Goal: Information Seeking & Learning: Check status

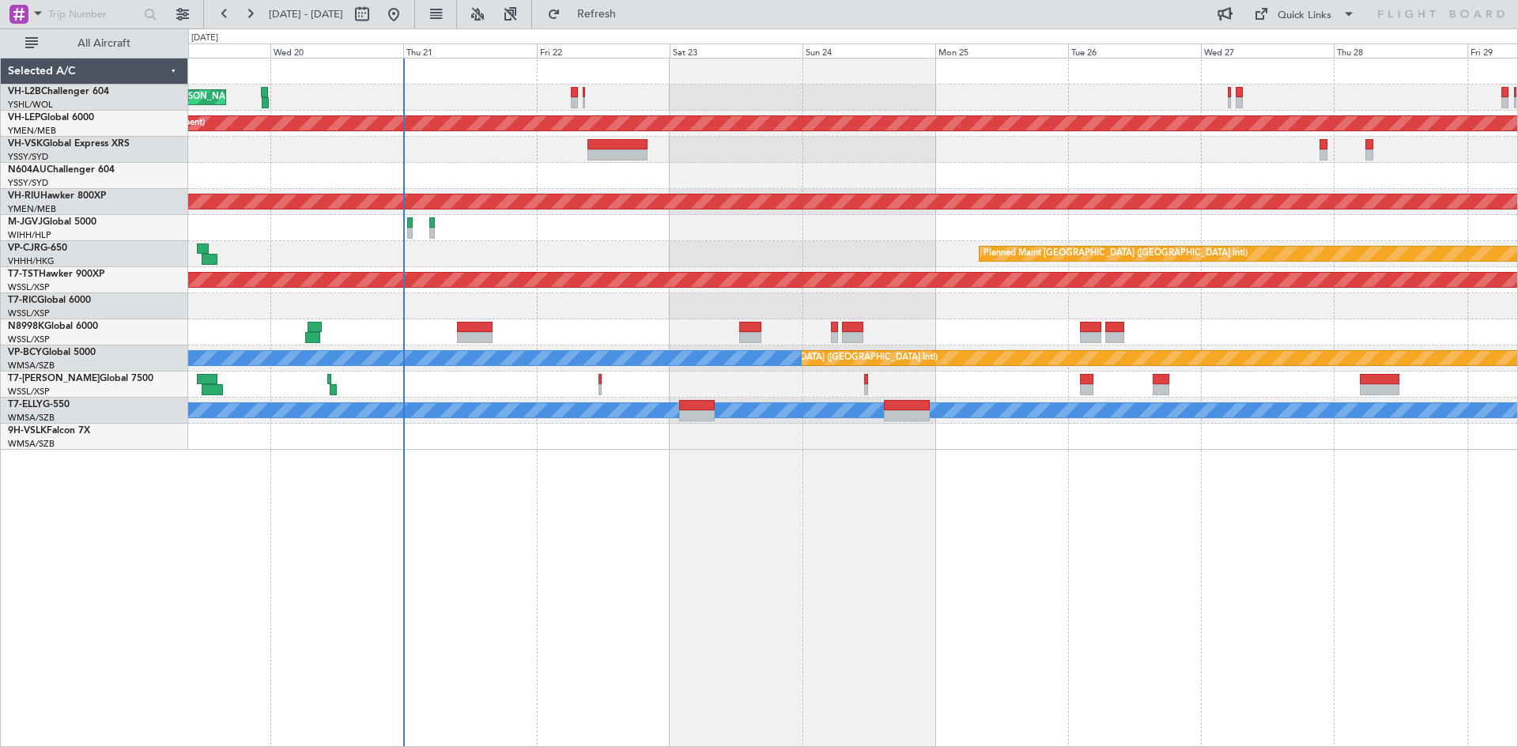
click at [853, 192] on div "Unplanned Maint Sydney ([PERSON_NAME] Intl) Unplanned Maint Wichita (Wichita Mi…" at bounding box center [852, 253] width 1329 height 391
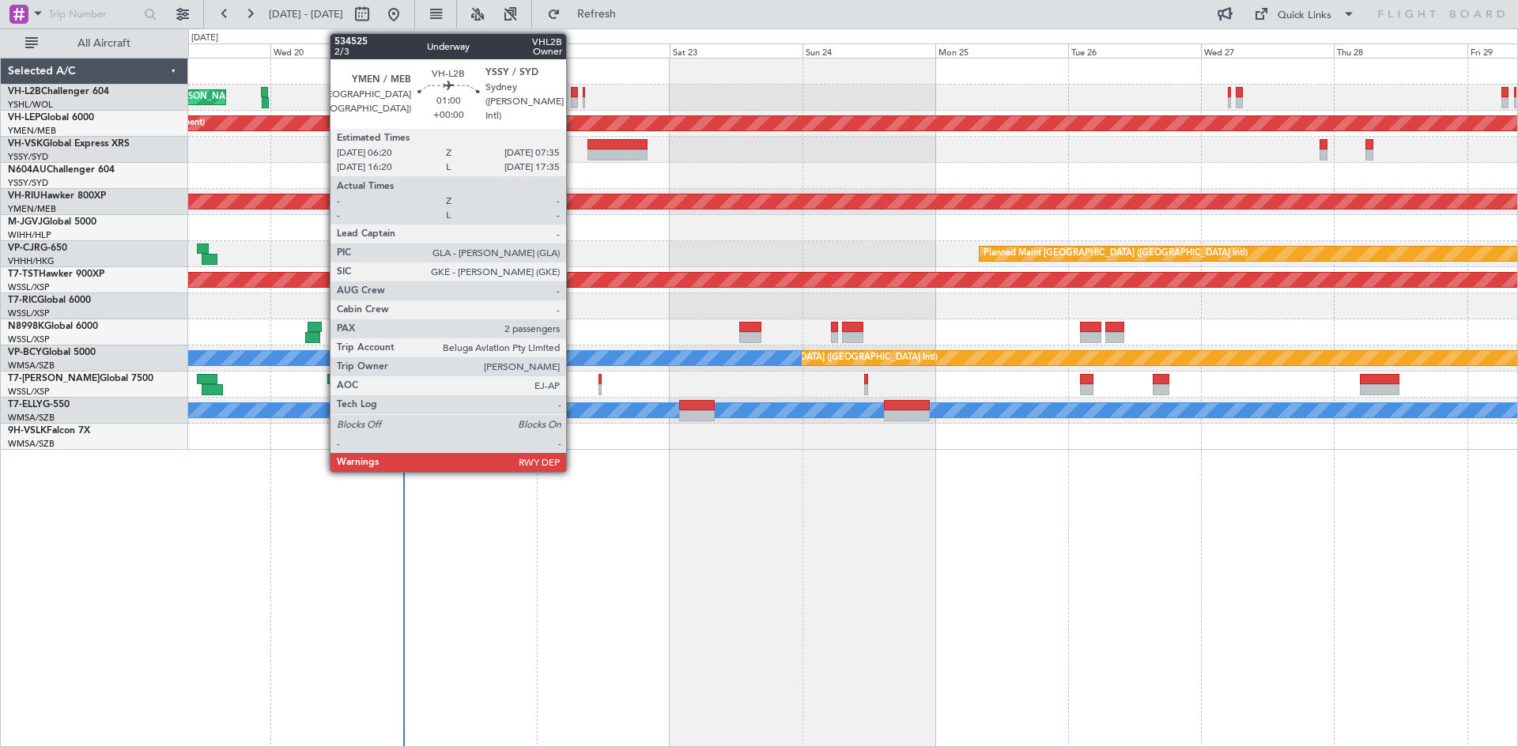
click at [573, 105] on div at bounding box center [574, 102] width 7 height 11
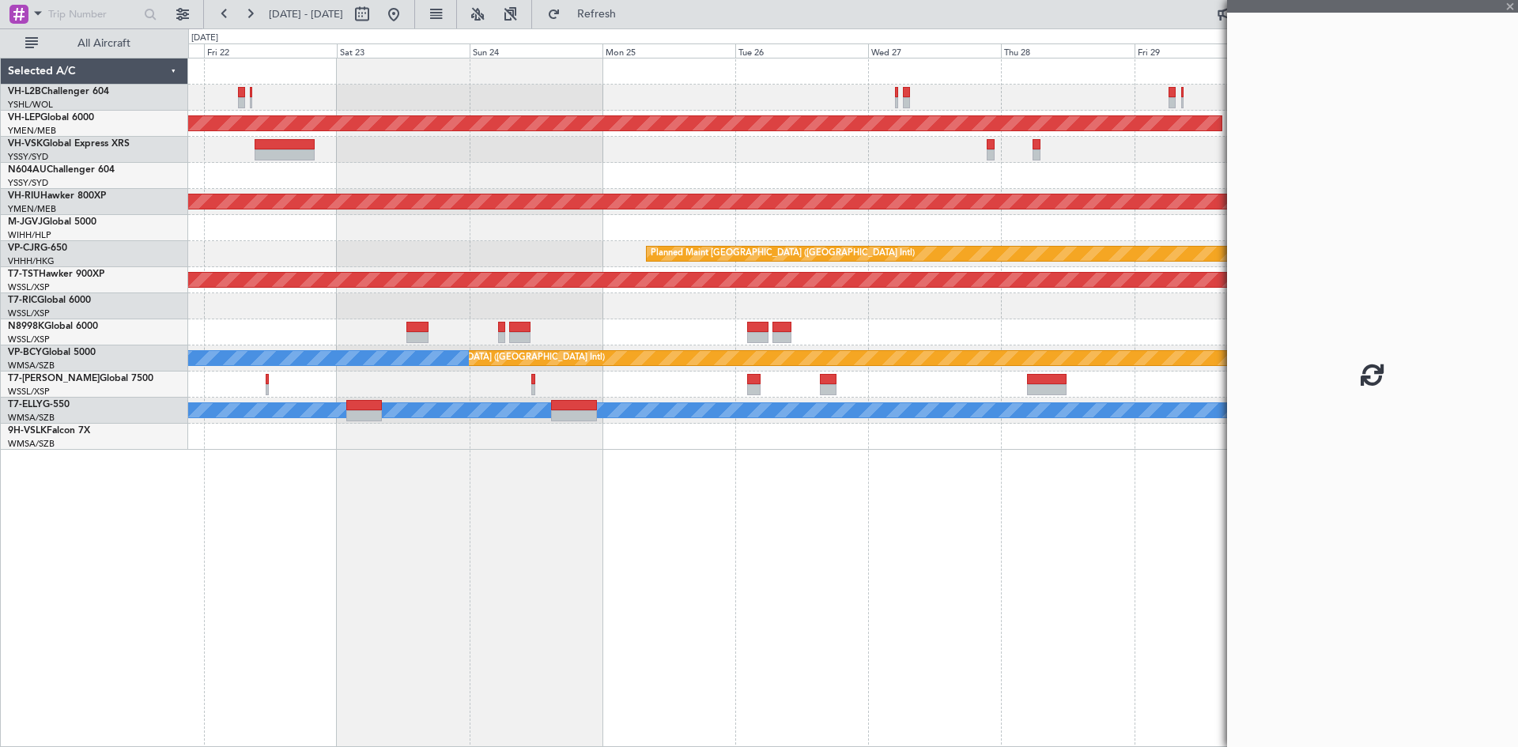
click at [704, 183] on div "Unplanned Maint Sydney ([PERSON_NAME] Intl) Unplanned Maint Wichita (Wichita Mi…" at bounding box center [852, 253] width 1329 height 391
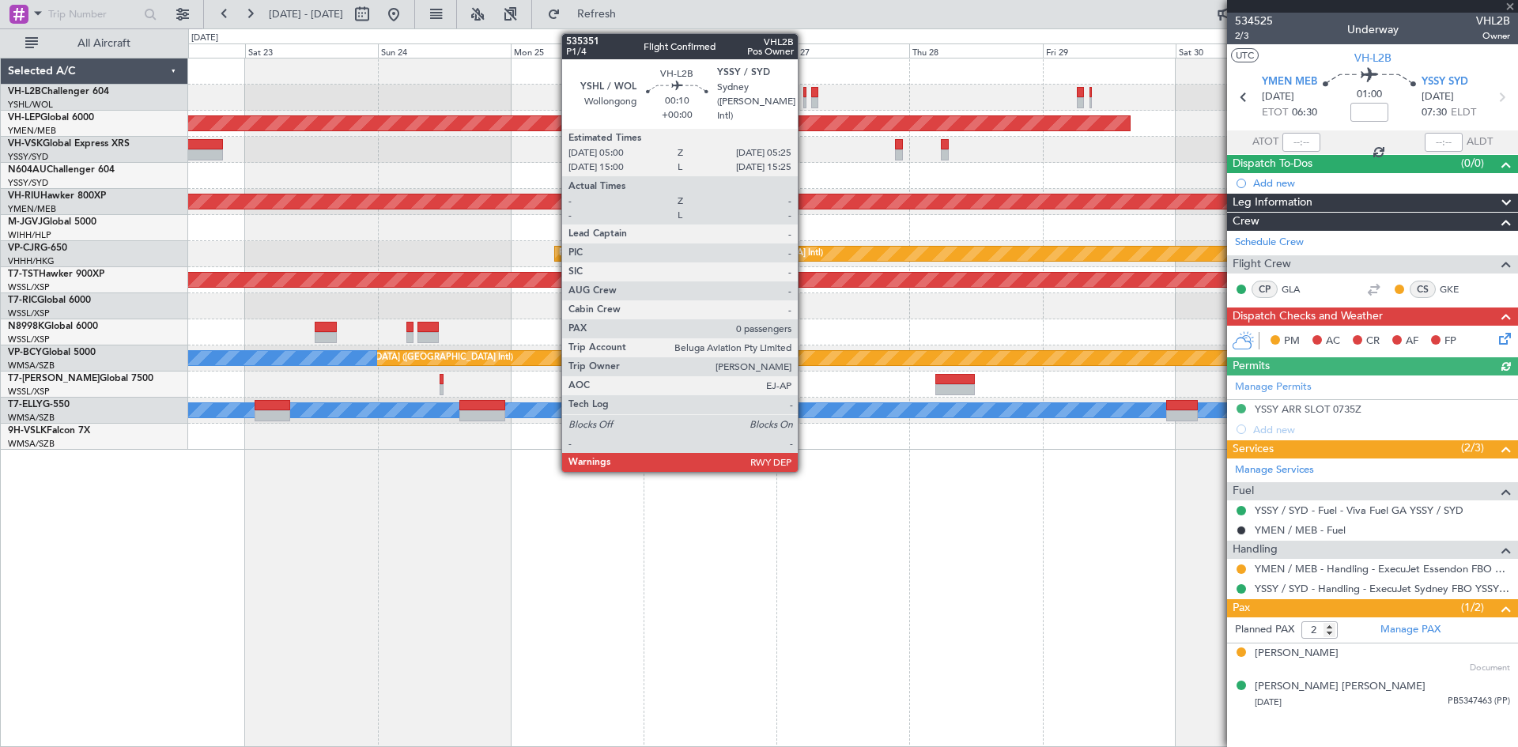
click at [805, 103] on div at bounding box center [804, 102] width 2 height 11
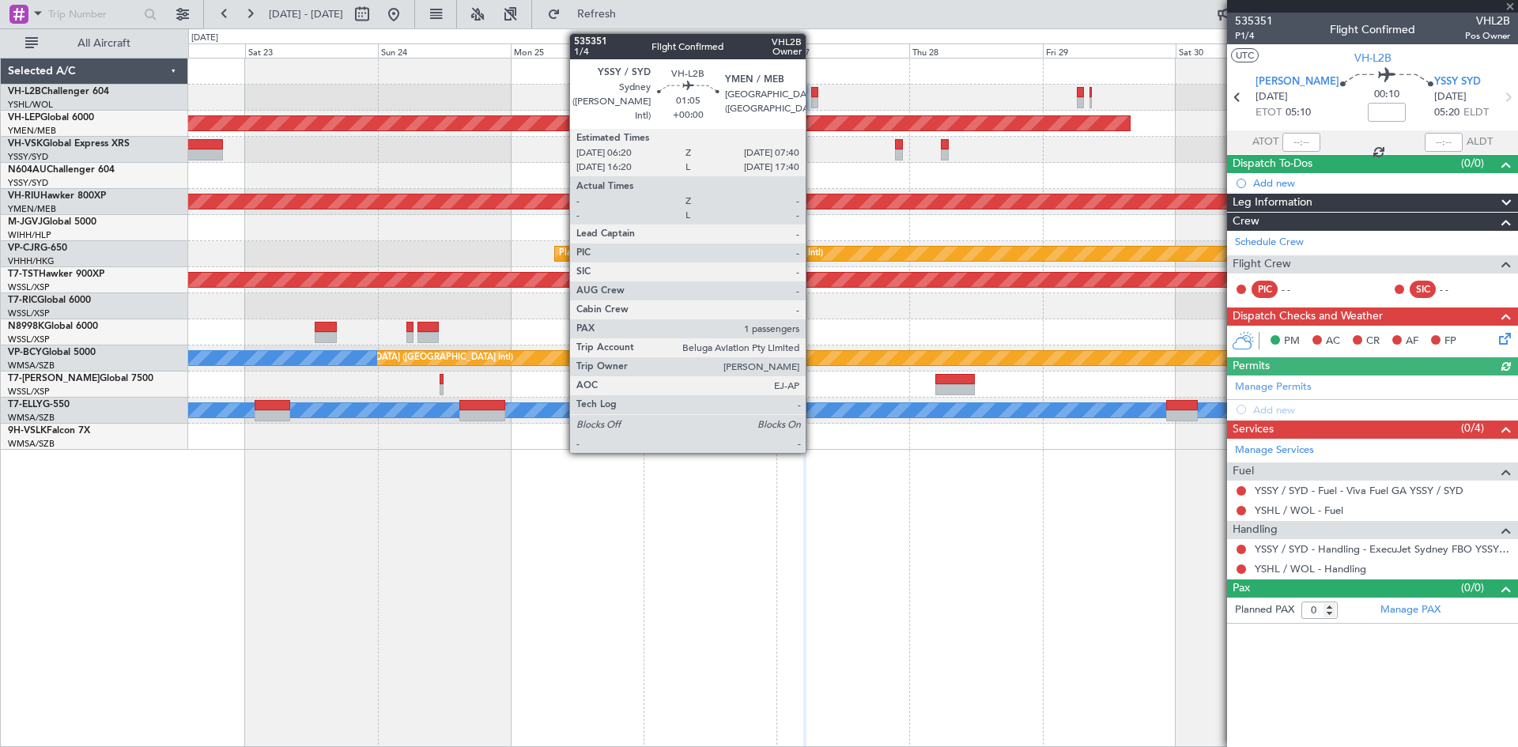
click at [813, 104] on div at bounding box center [815, 102] width 8 height 11
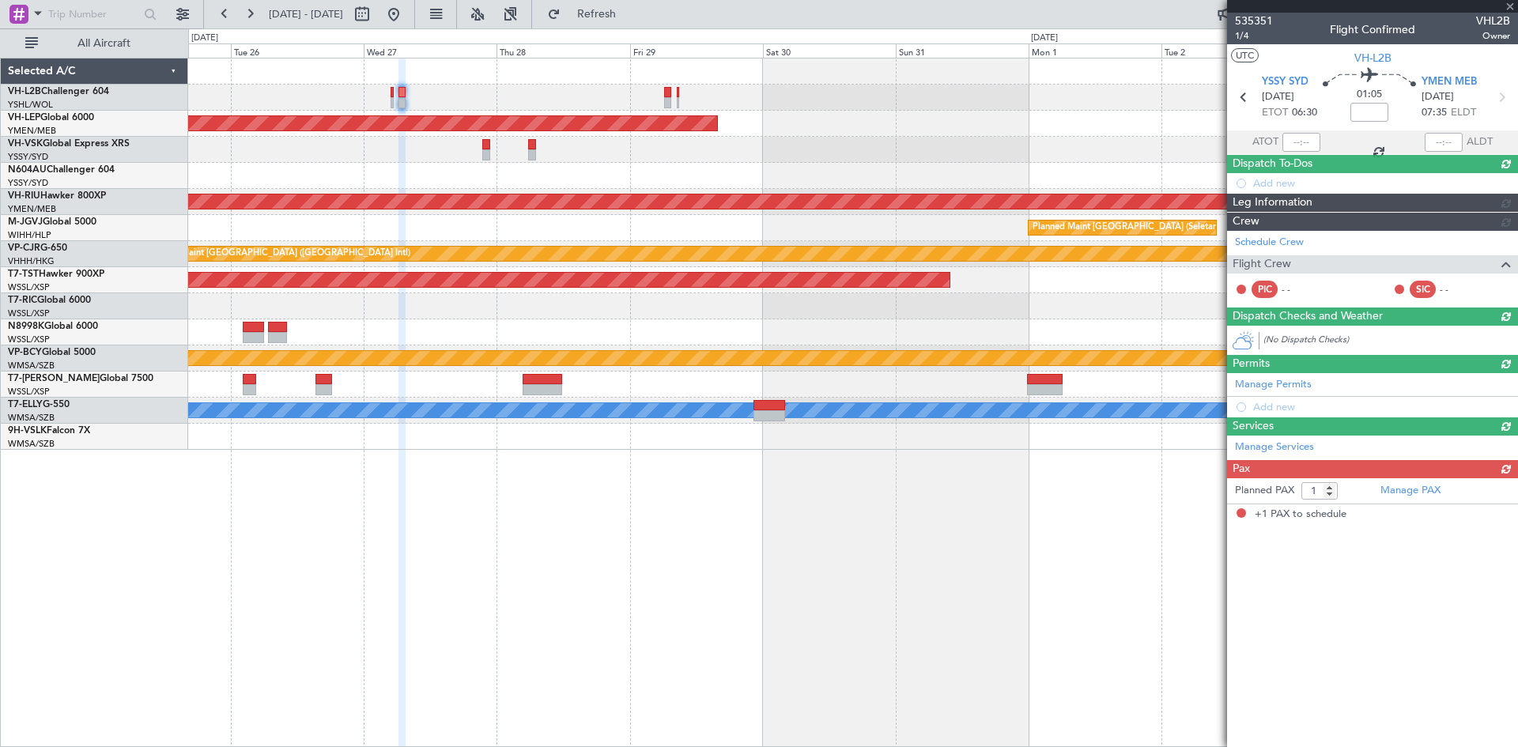
click at [629, 183] on div "Unplanned Maint Wichita (Wichita Mid-continent) Planned Maint [GEOGRAPHIC_DATA]…" at bounding box center [852, 253] width 1329 height 391
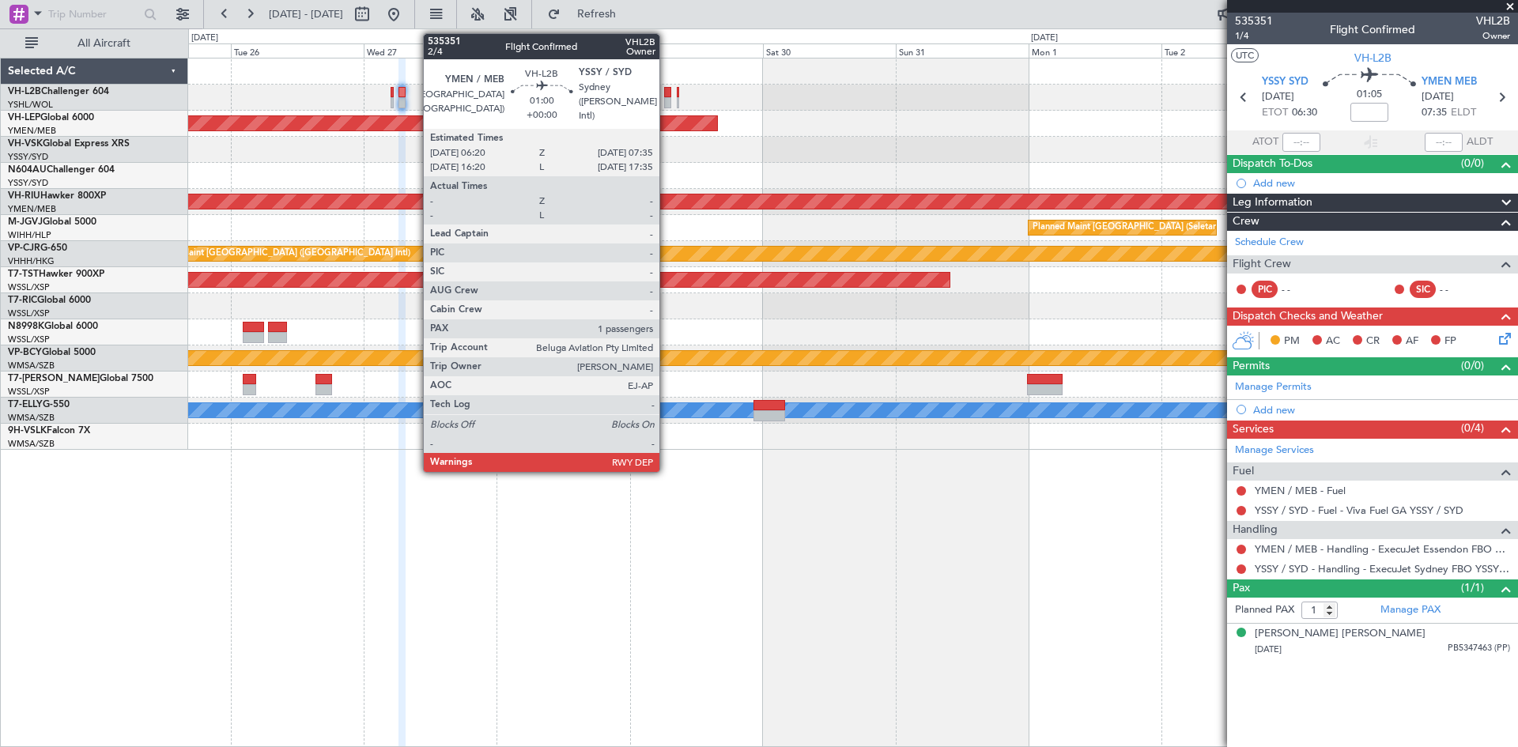
click at [666, 104] on div at bounding box center [667, 102] width 7 height 11
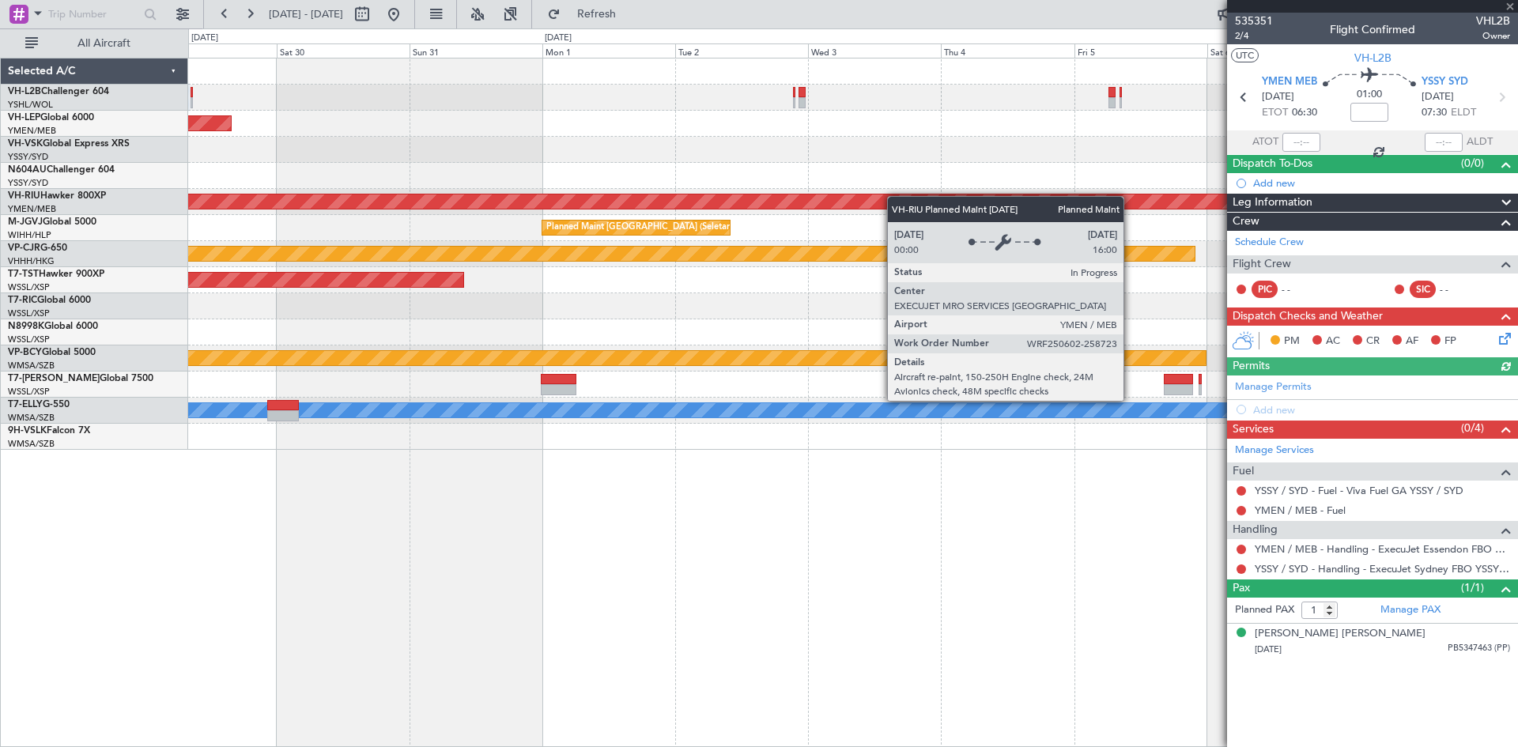
click at [595, 203] on div "Unplanned Maint Wichita (Wichita Mid-continent) Planned Maint [GEOGRAPHIC_DATA]…" at bounding box center [852, 253] width 1329 height 391
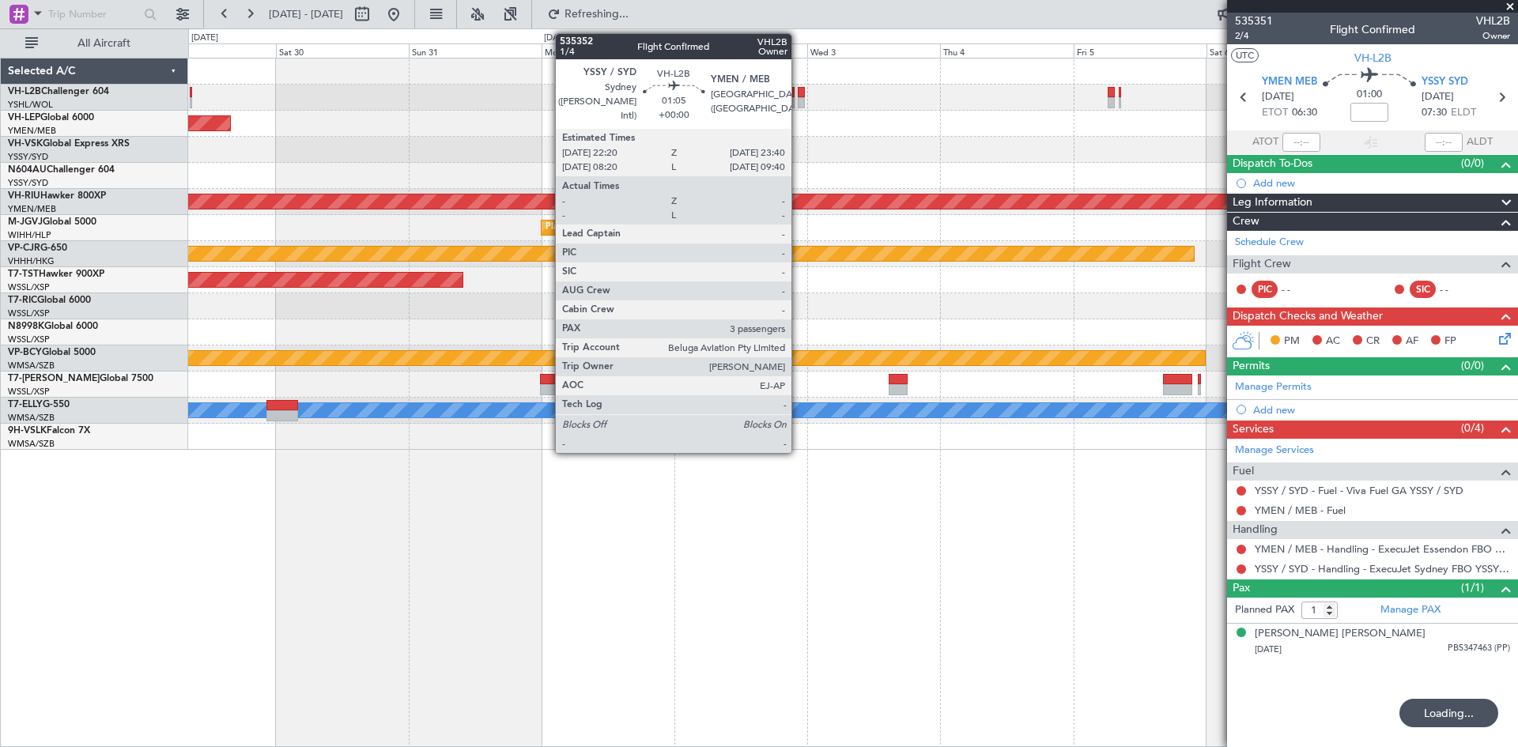
click at [798, 108] on div at bounding box center [802, 102] width 8 height 11
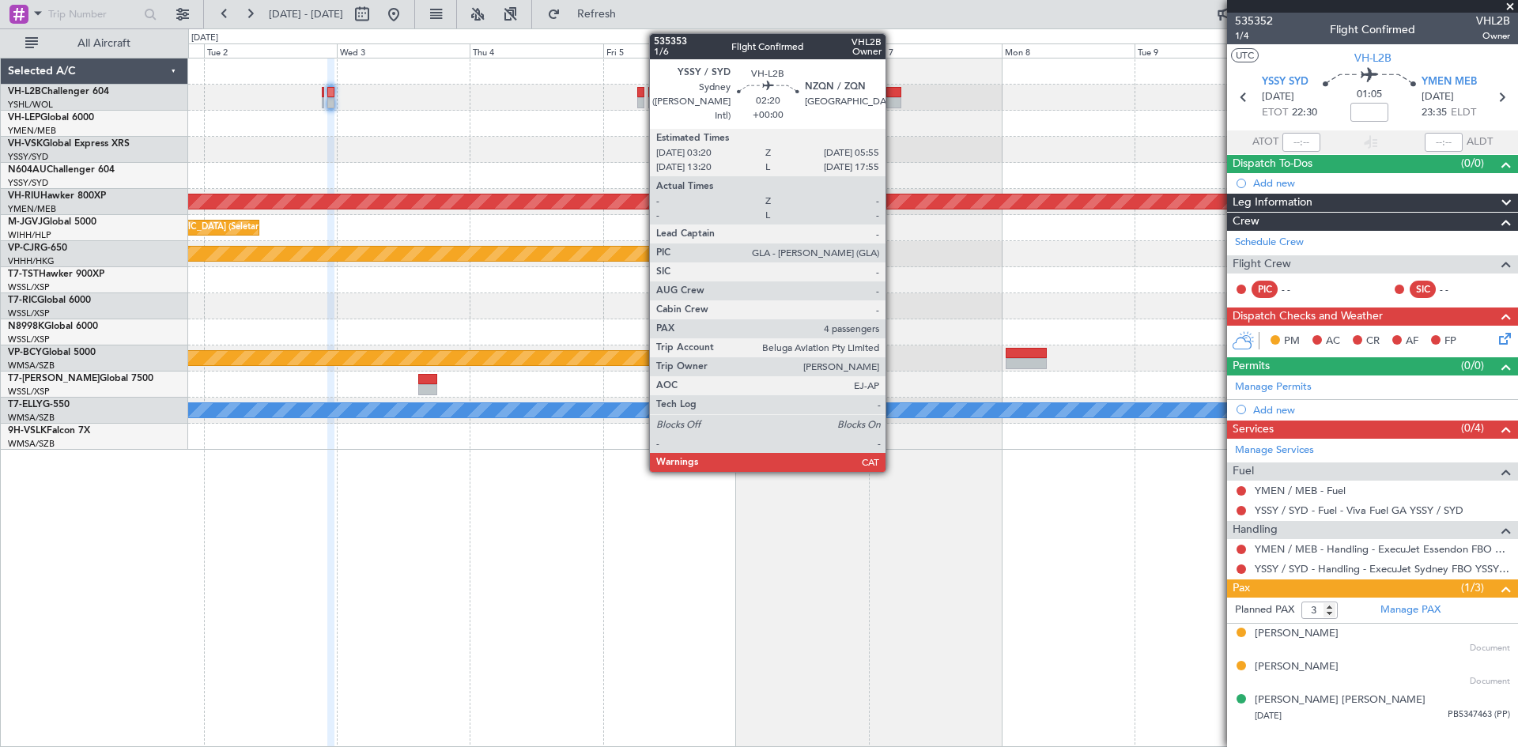
click at [892, 104] on div at bounding box center [893, 102] width 15 height 11
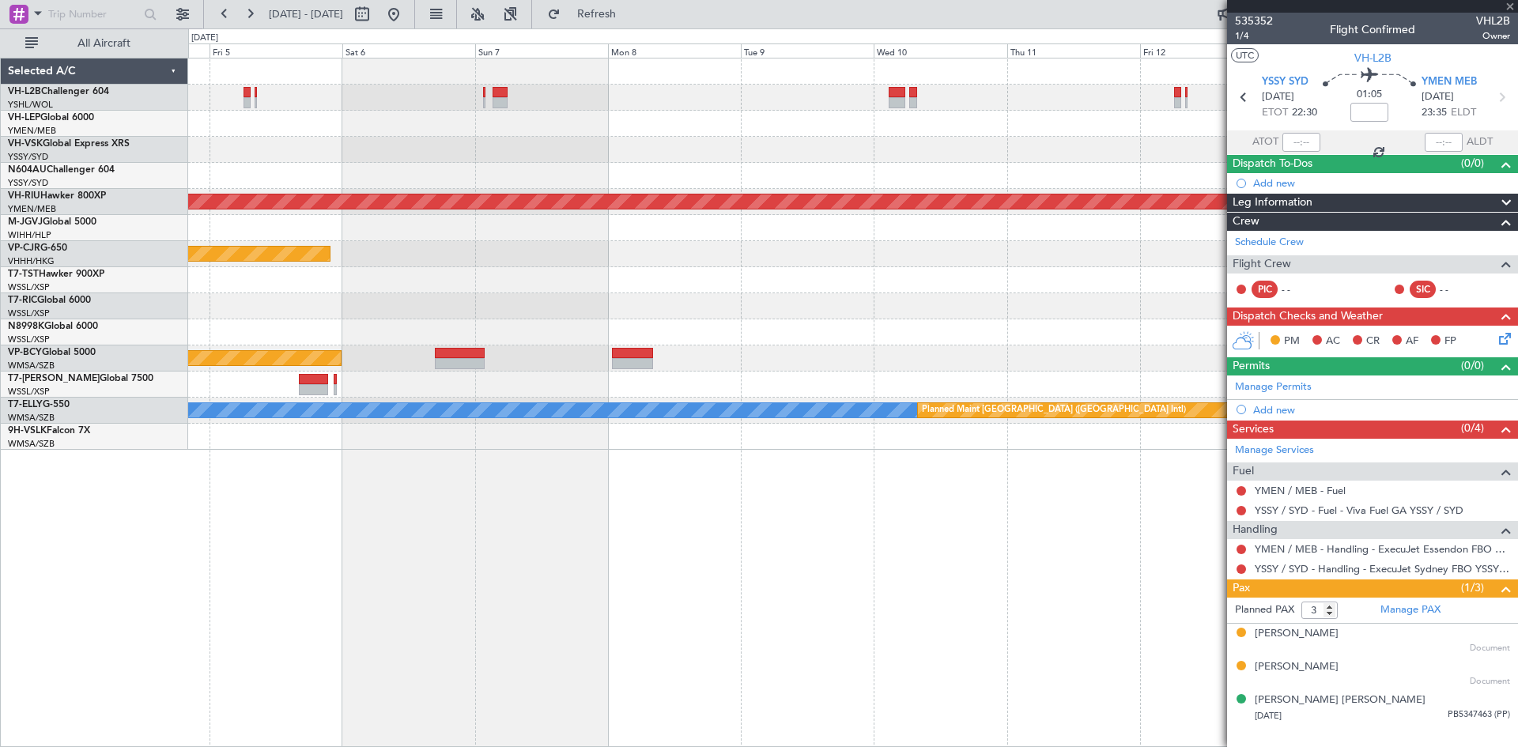
click at [615, 155] on div at bounding box center [852, 150] width 1329 height 26
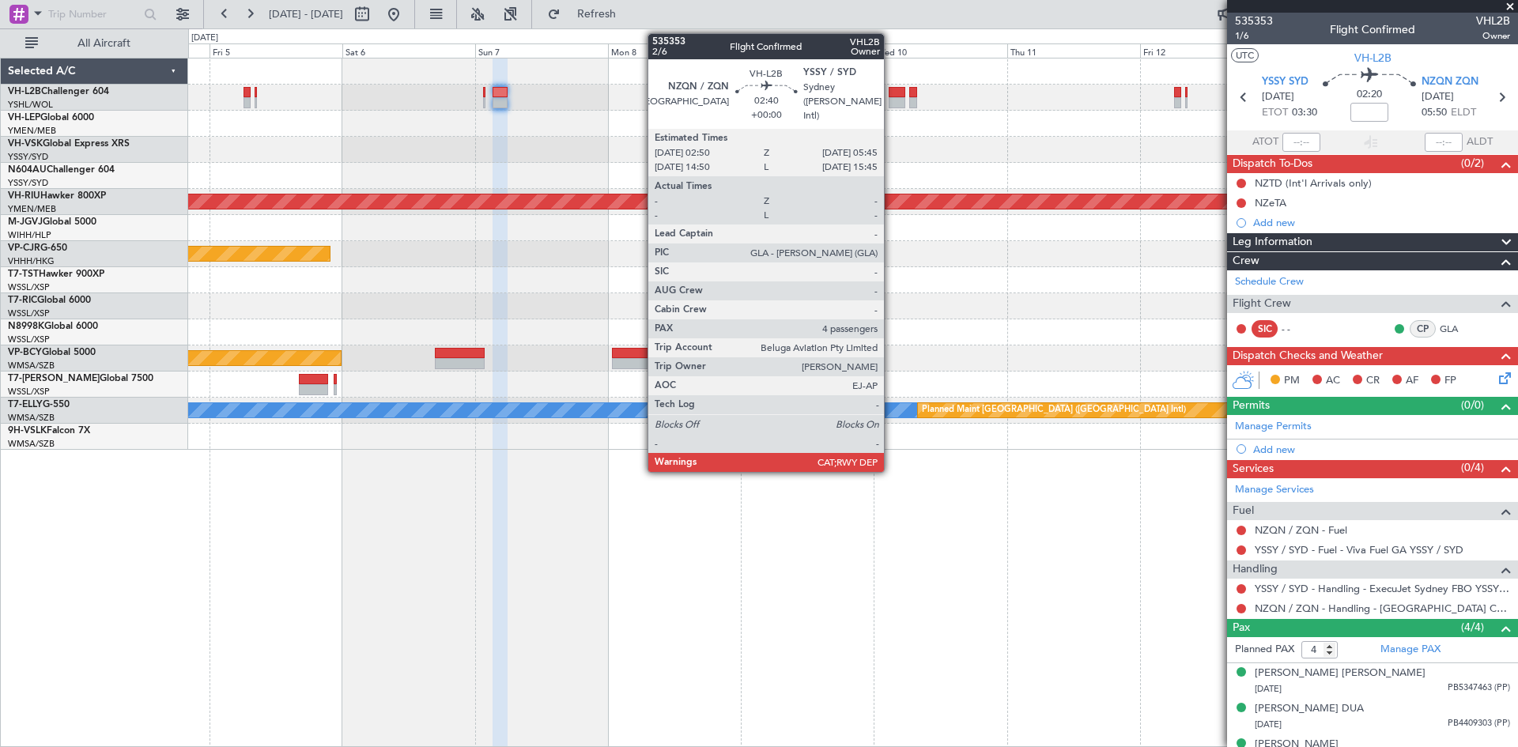
click at [891, 97] on div at bounding box center [897, 102] width 17 height 11
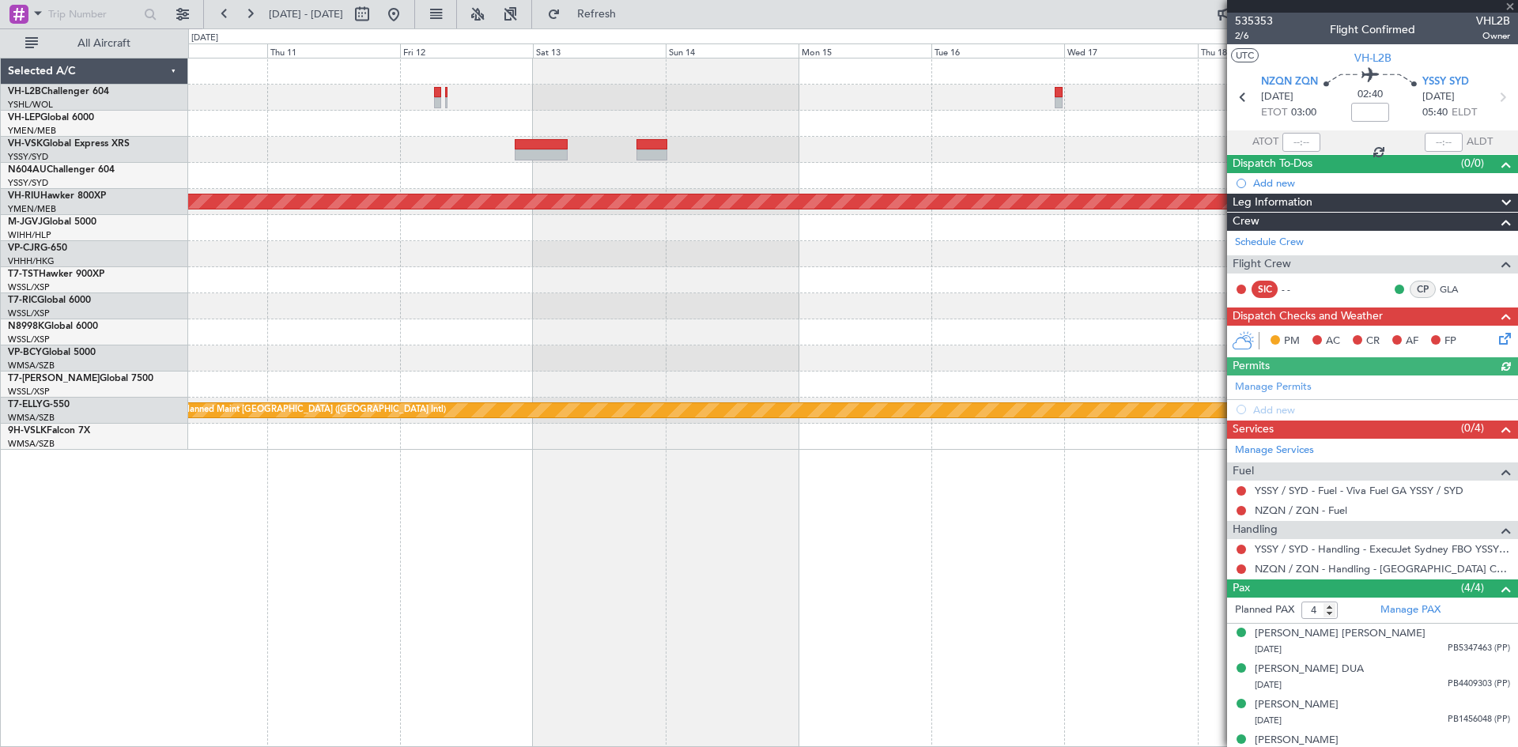
click at [363, 131] on div at bounding box center [852, 124] width 1329 height 26
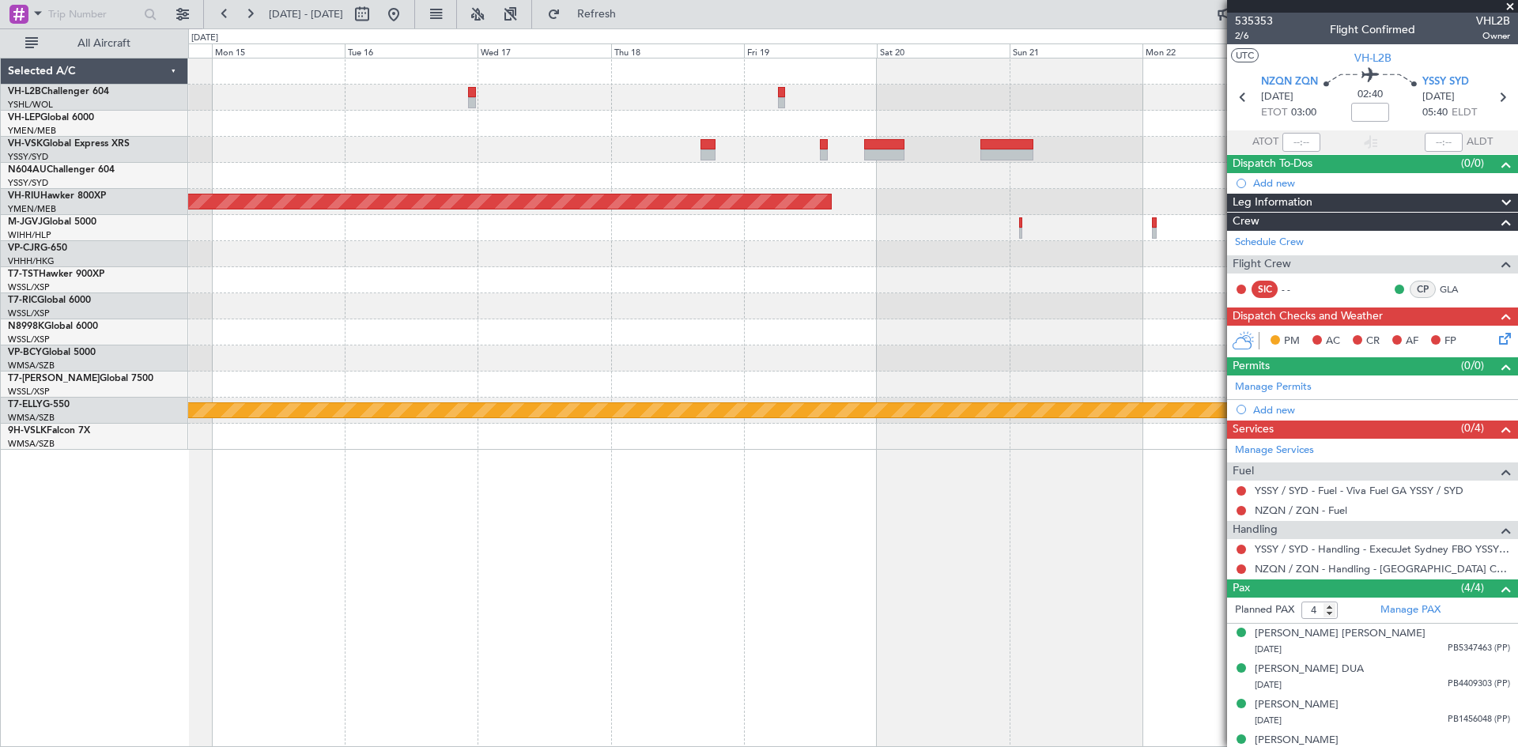
click at [555, 128] on div at bounding box center [852, 124] width 1329 height 26
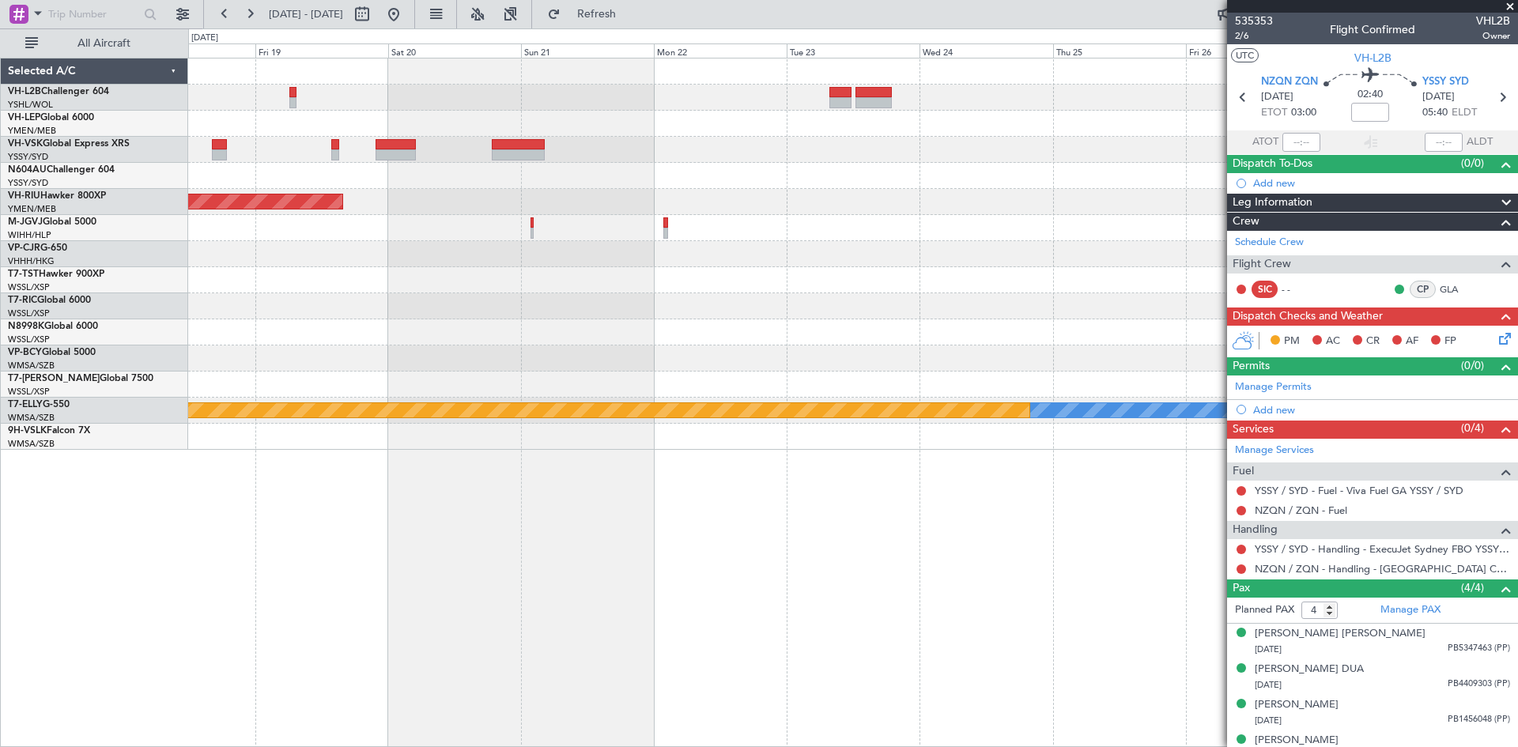
click at [592, 120] on div "Planned Maint [GEOGRAPHIC_DATA] ([GEOGRAPHIC_DATA]) [PERSON_NAME] Planned Maint…" at bounding box center [852, 253] width 1329 height 391
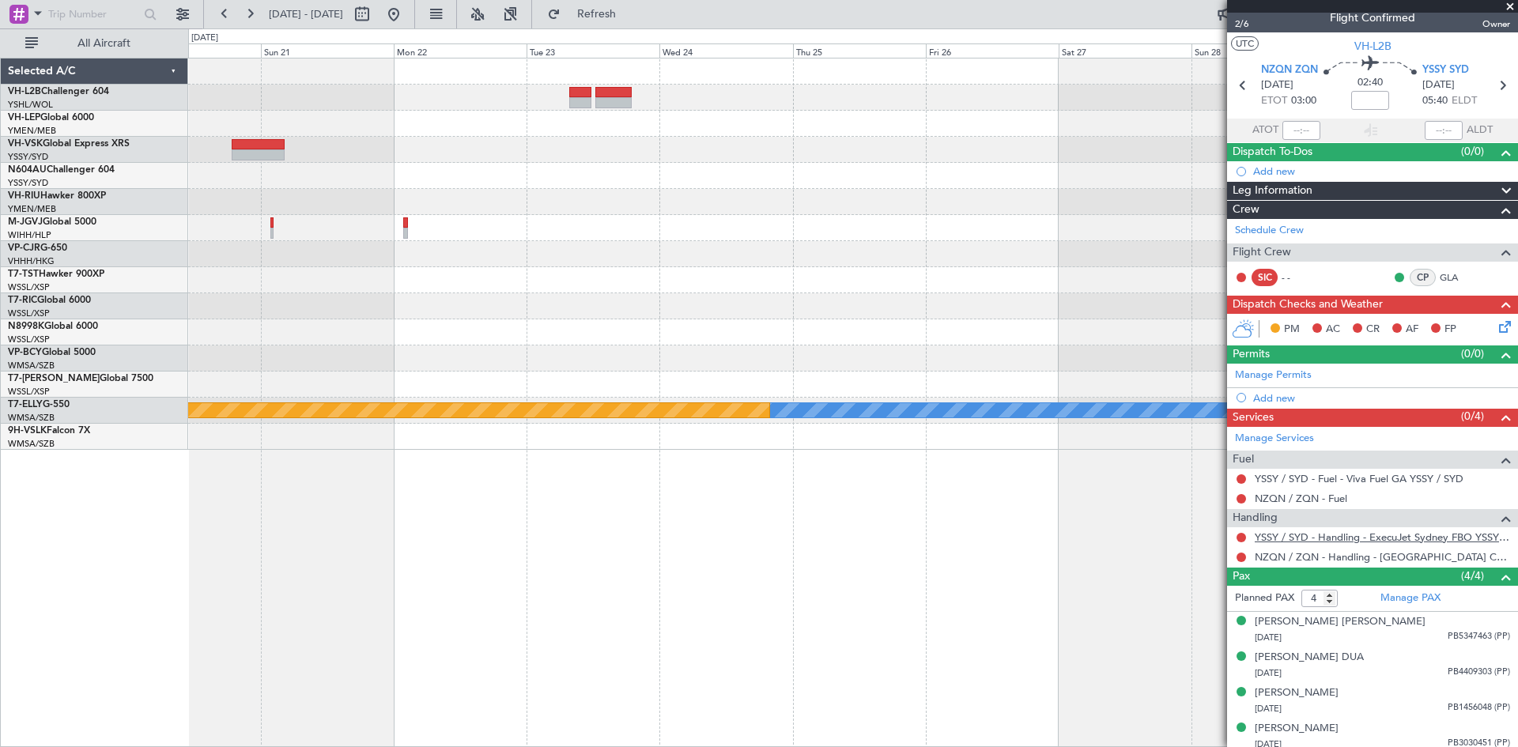
scroll to position [18, 0]
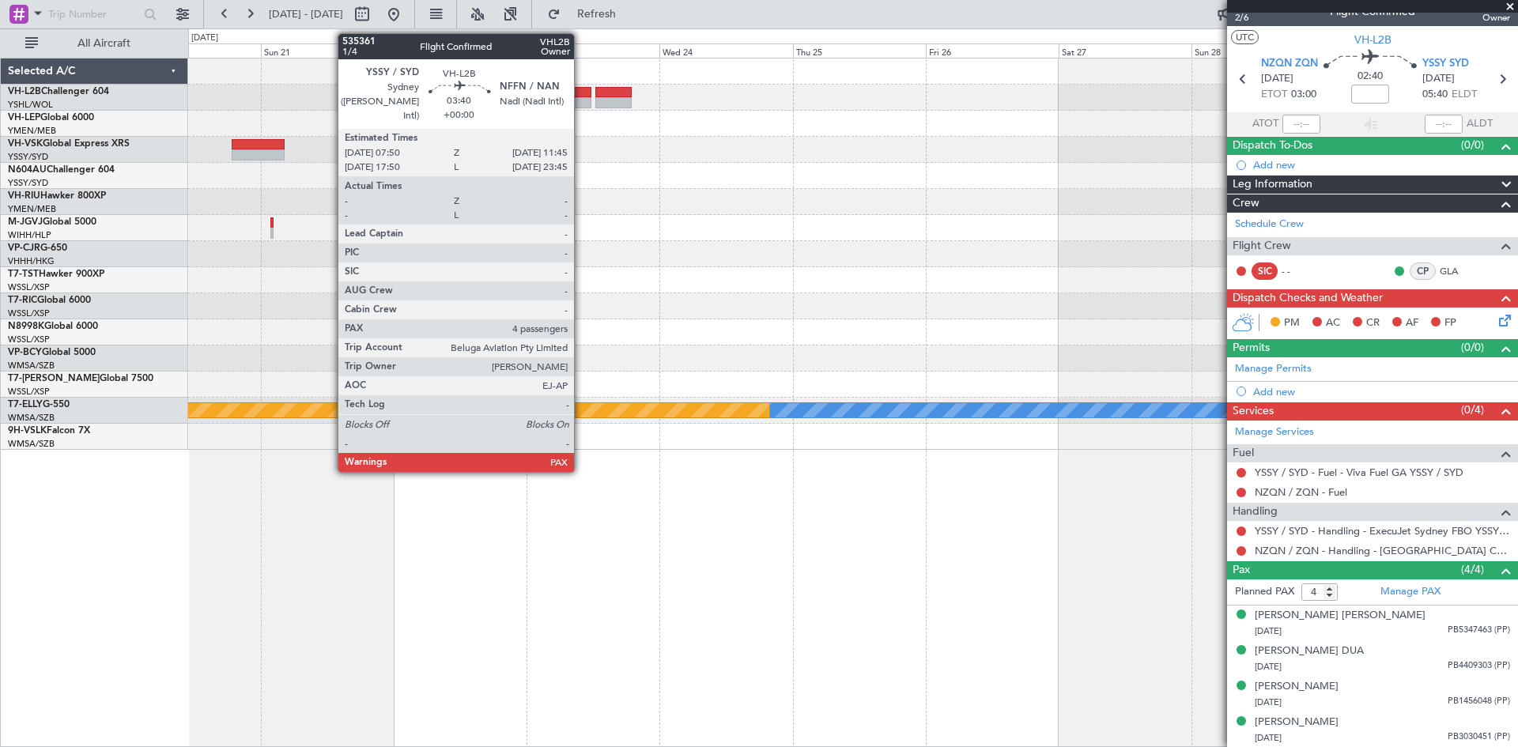
click at [581, 99] on div at bounding box center [580, 102] width 22 height 11
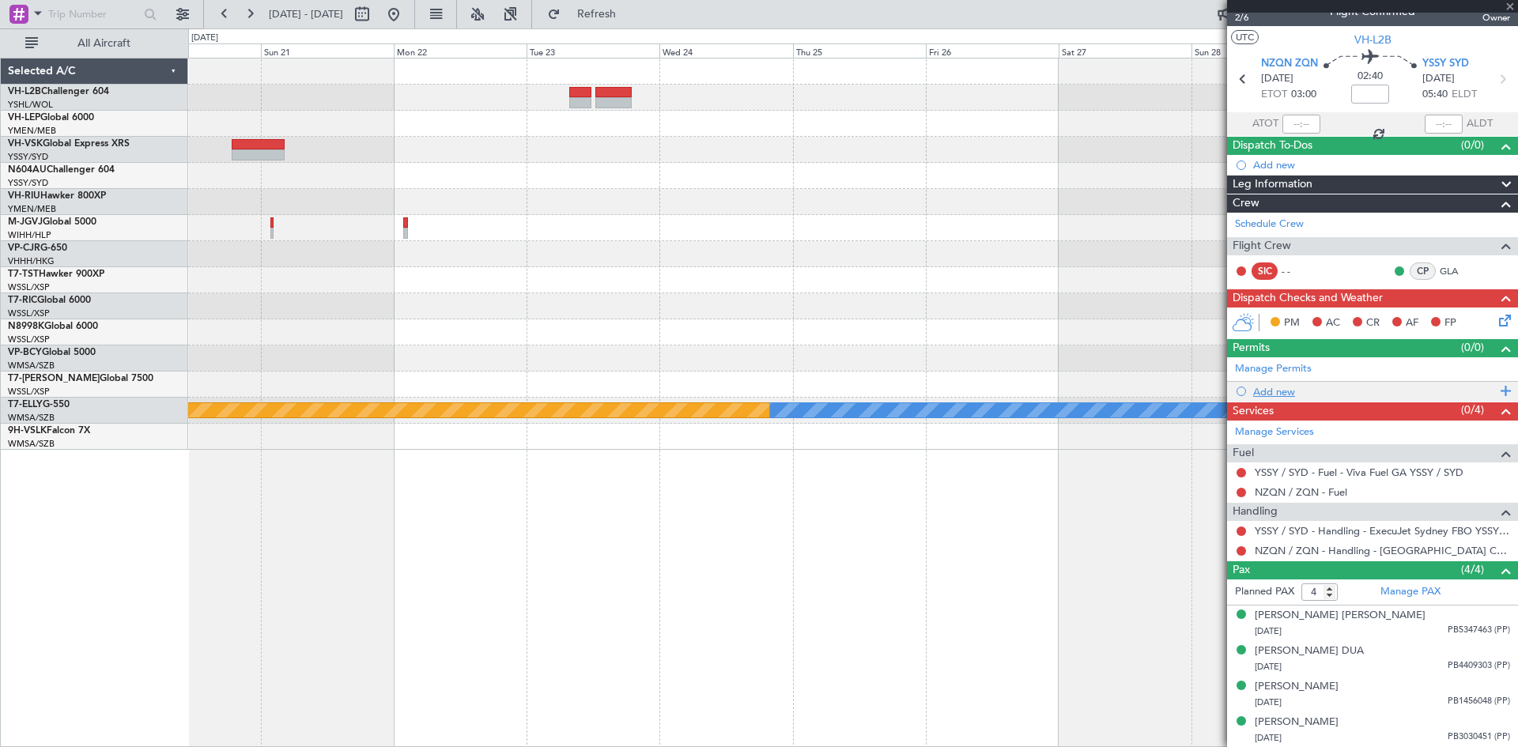
scroll to position [0, 0]
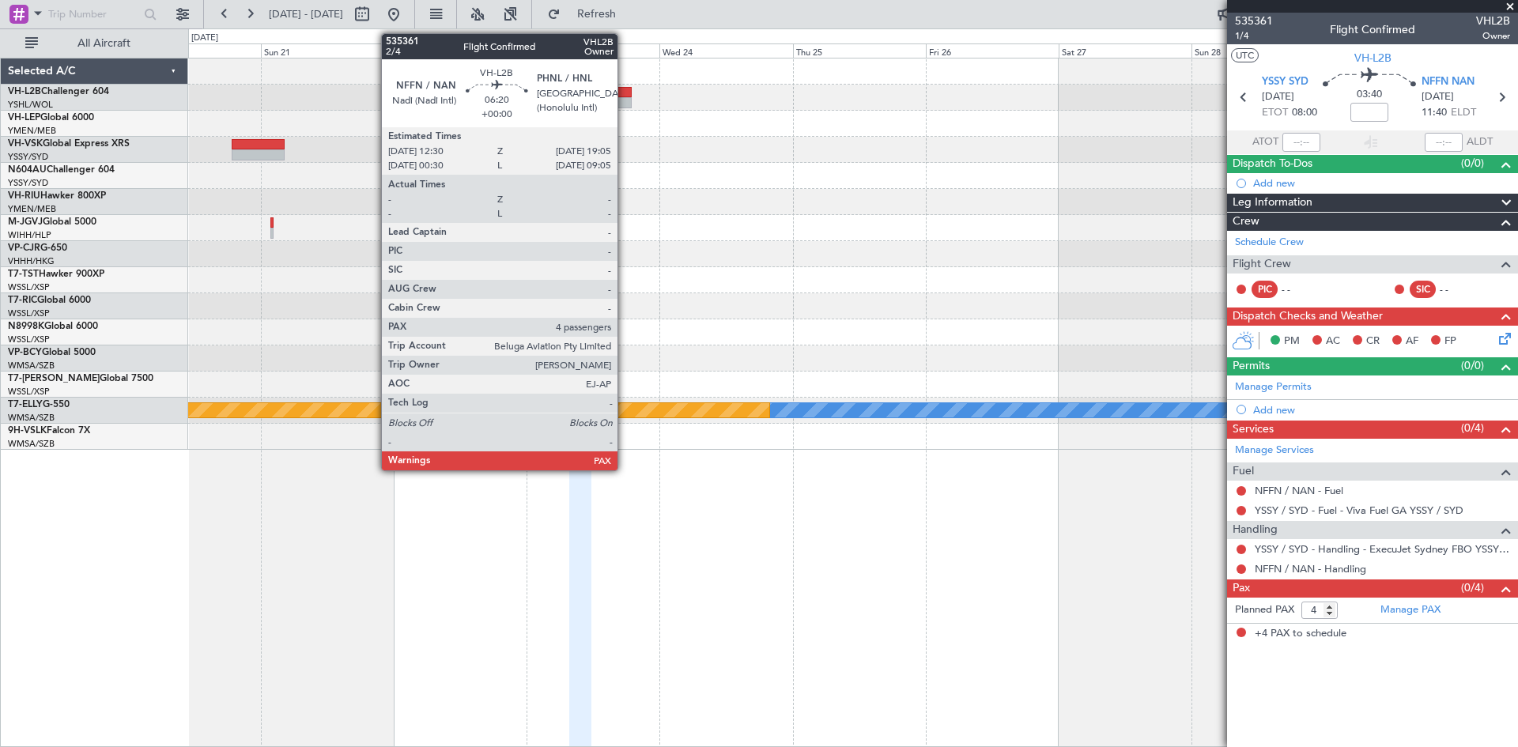
click at [624, 108] on div at bounding box center [613, 102] width 37 height 11
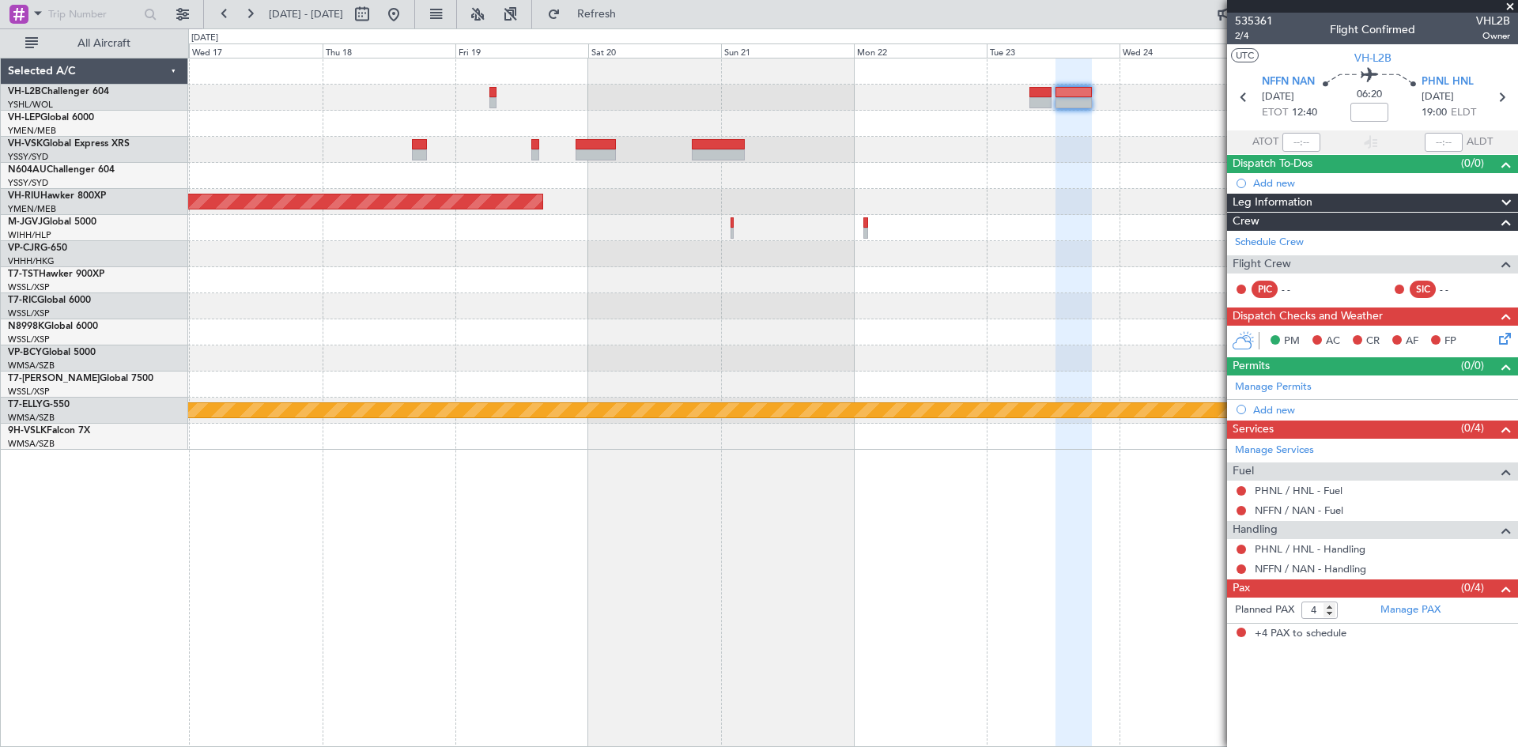
click at [951, 180] on div "Planned Maint [GEOGRAPHIC_DATA] ([GEOGRAPHIC_DATA]) [PERSON_NAME] Planned Maint…" at bounding box center [852, 253] width 1329 height 391
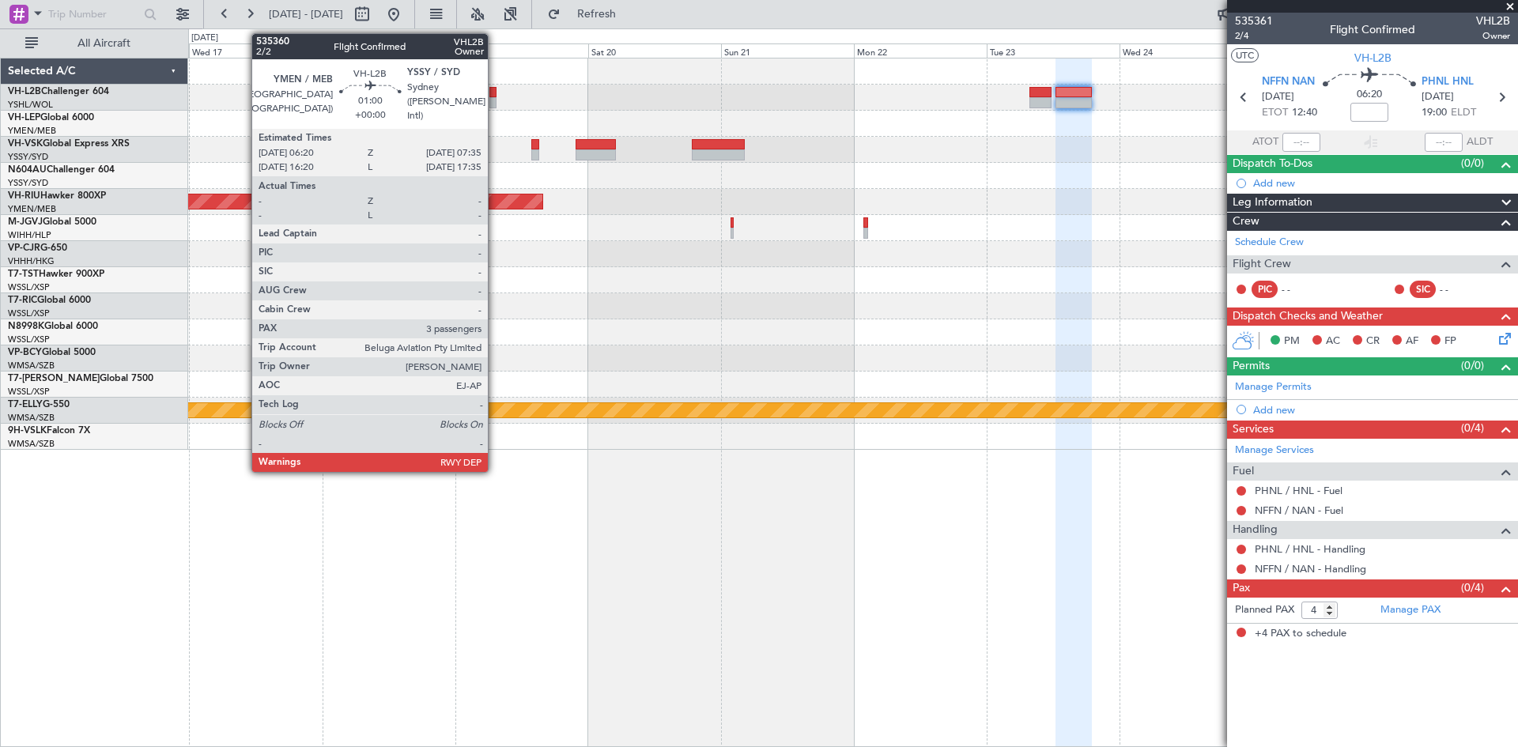
click at [495, 102] on div at bounding box center [492, 102] width 7 height 11
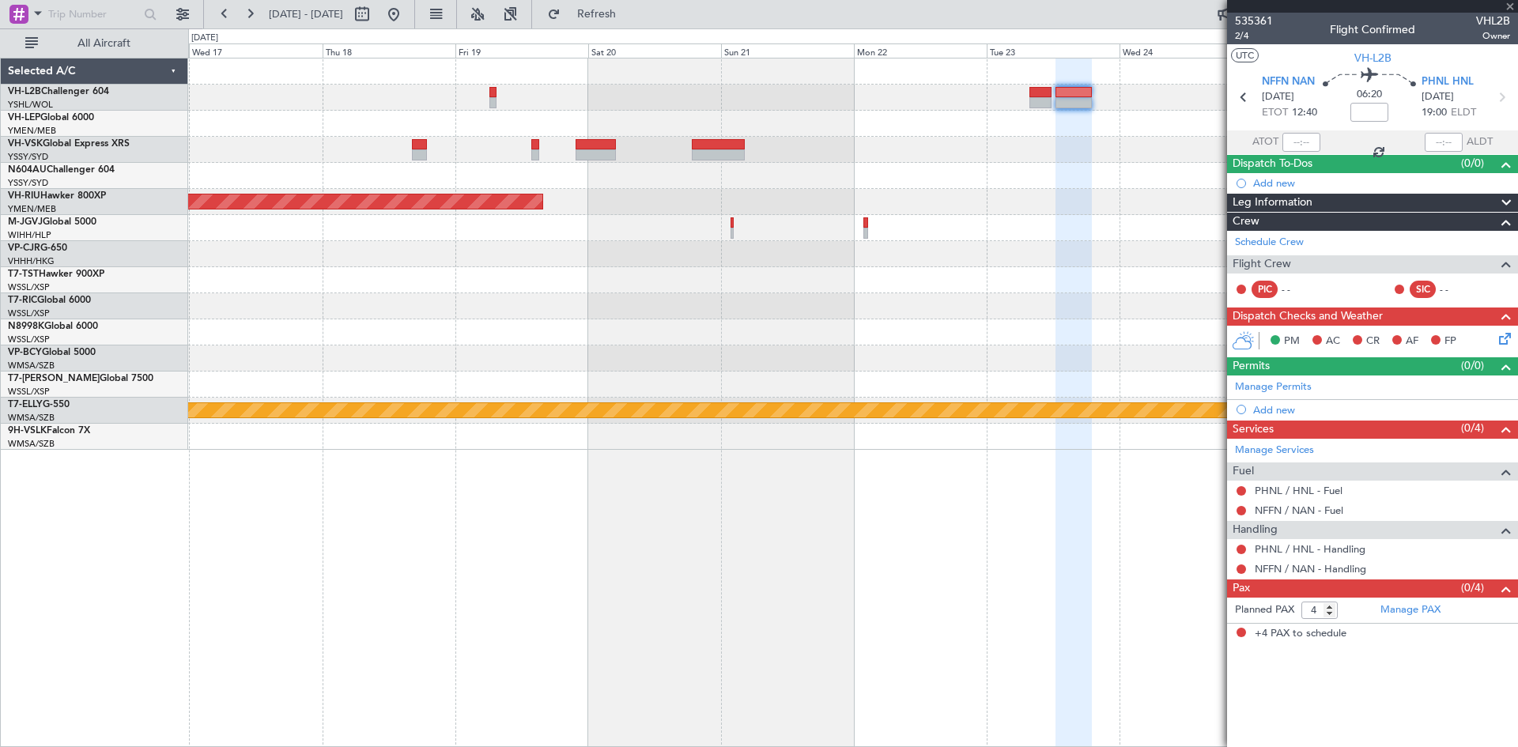
type input "3"
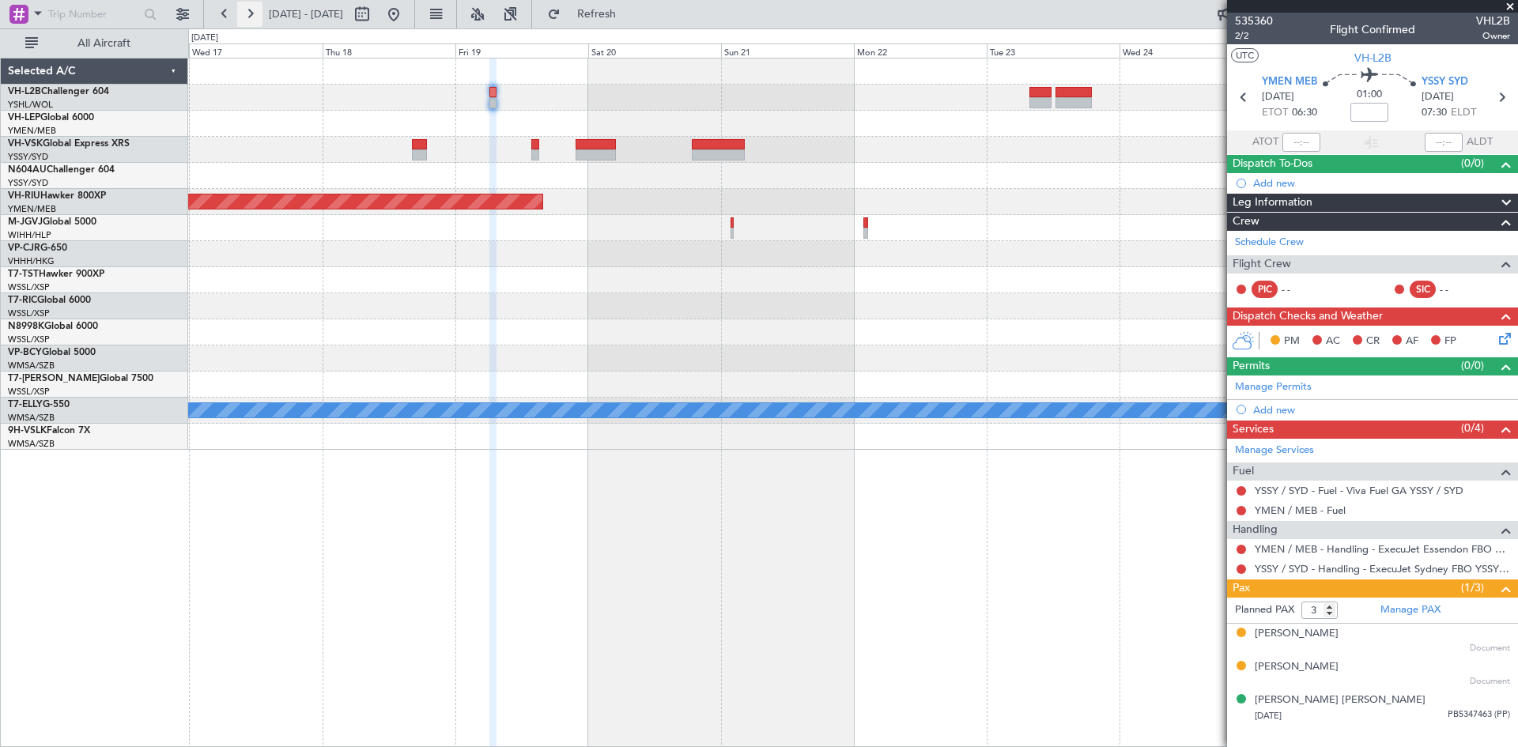
click at [256, 15] on button at bounding box center [249, 14] width 25 height 25
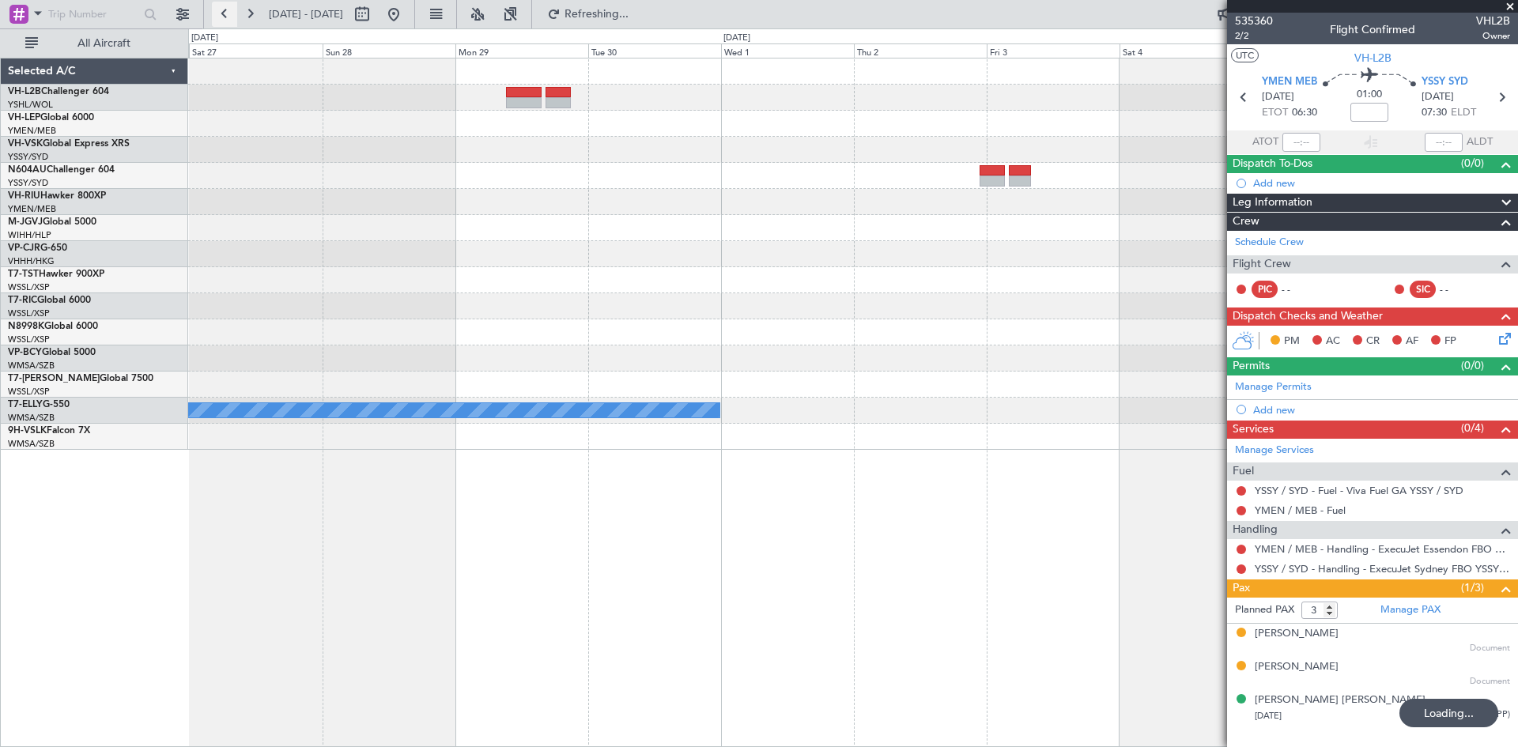
click at [215, 16] on button at bounding box center [224, 14] width 25 height 25
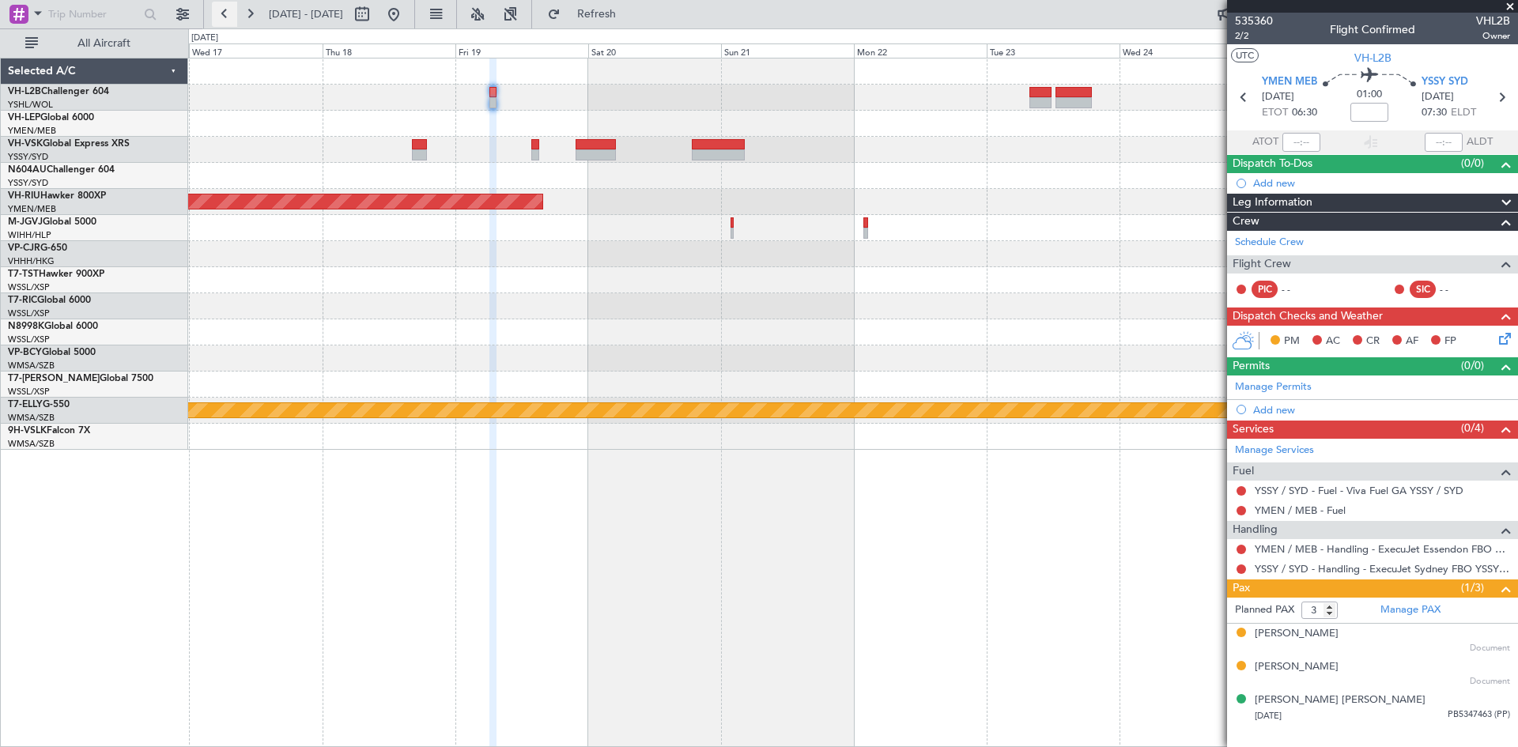
click at [215, 16] on button at bounding box center [224, 14] width 25 height 25
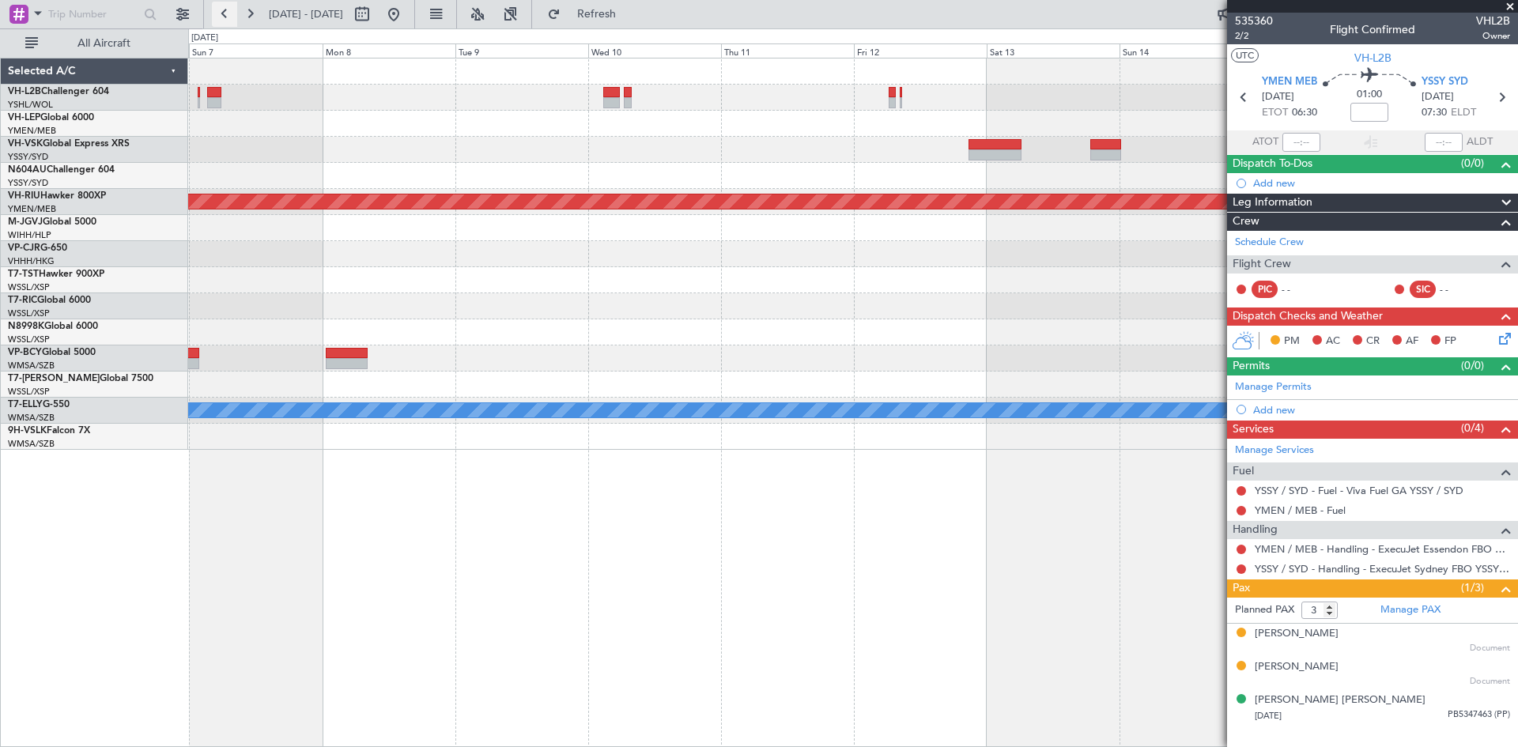
click at [217, 16] on button at bounding box center [224, 14] width 25 height 25
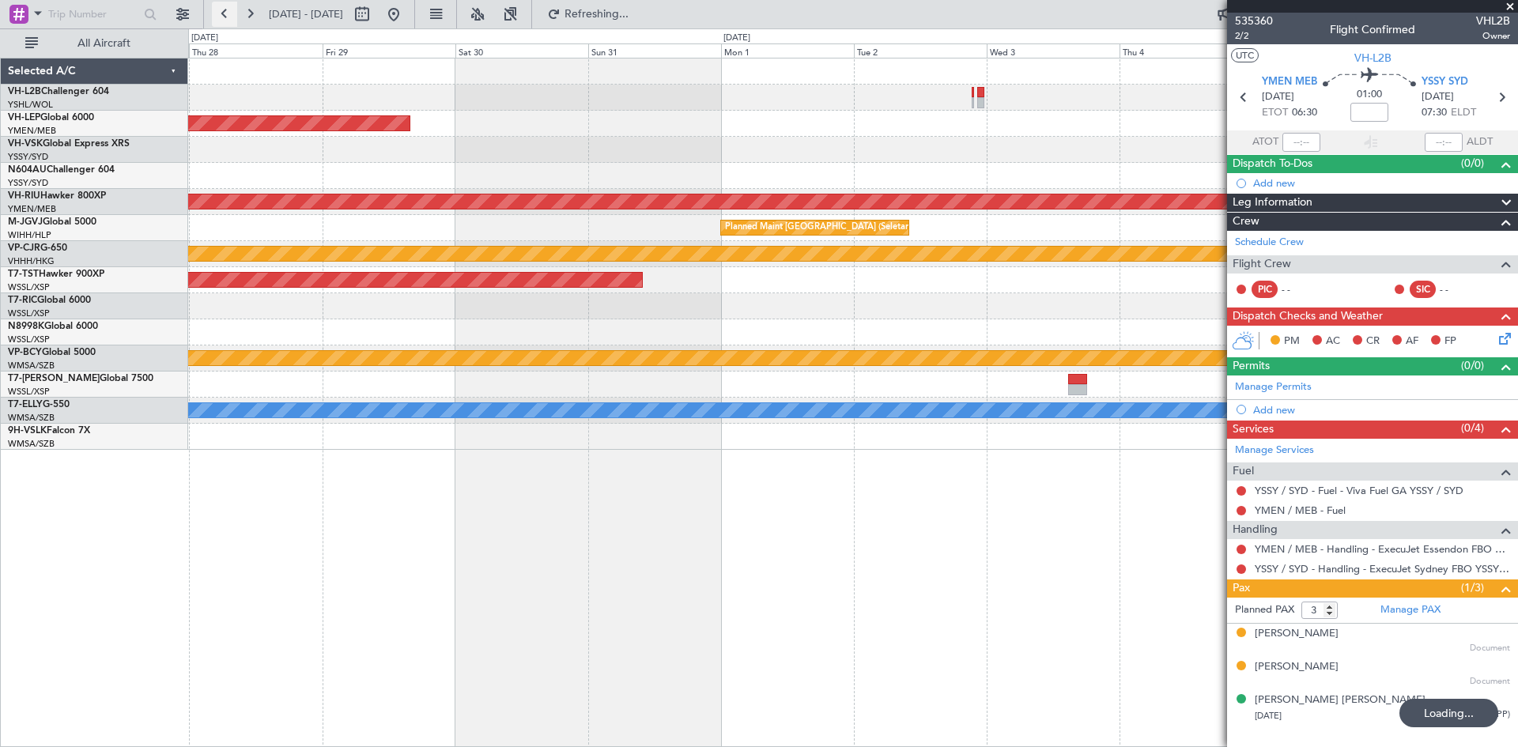
click at [217, 16] on button at bounding box center [224, 14] width 25 height 25
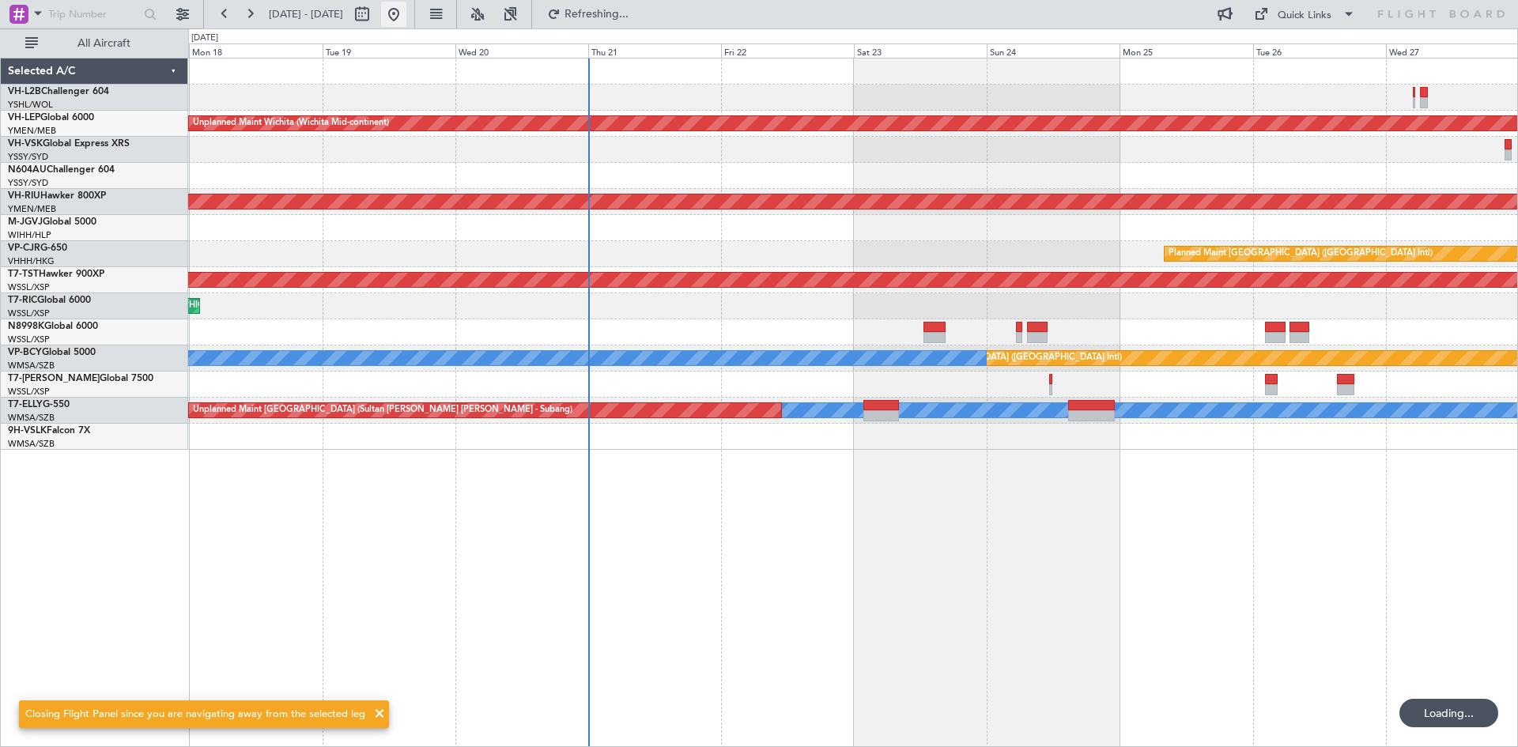
click at [406, 21] on button at bounding box center [393, 14] width 25 height 25
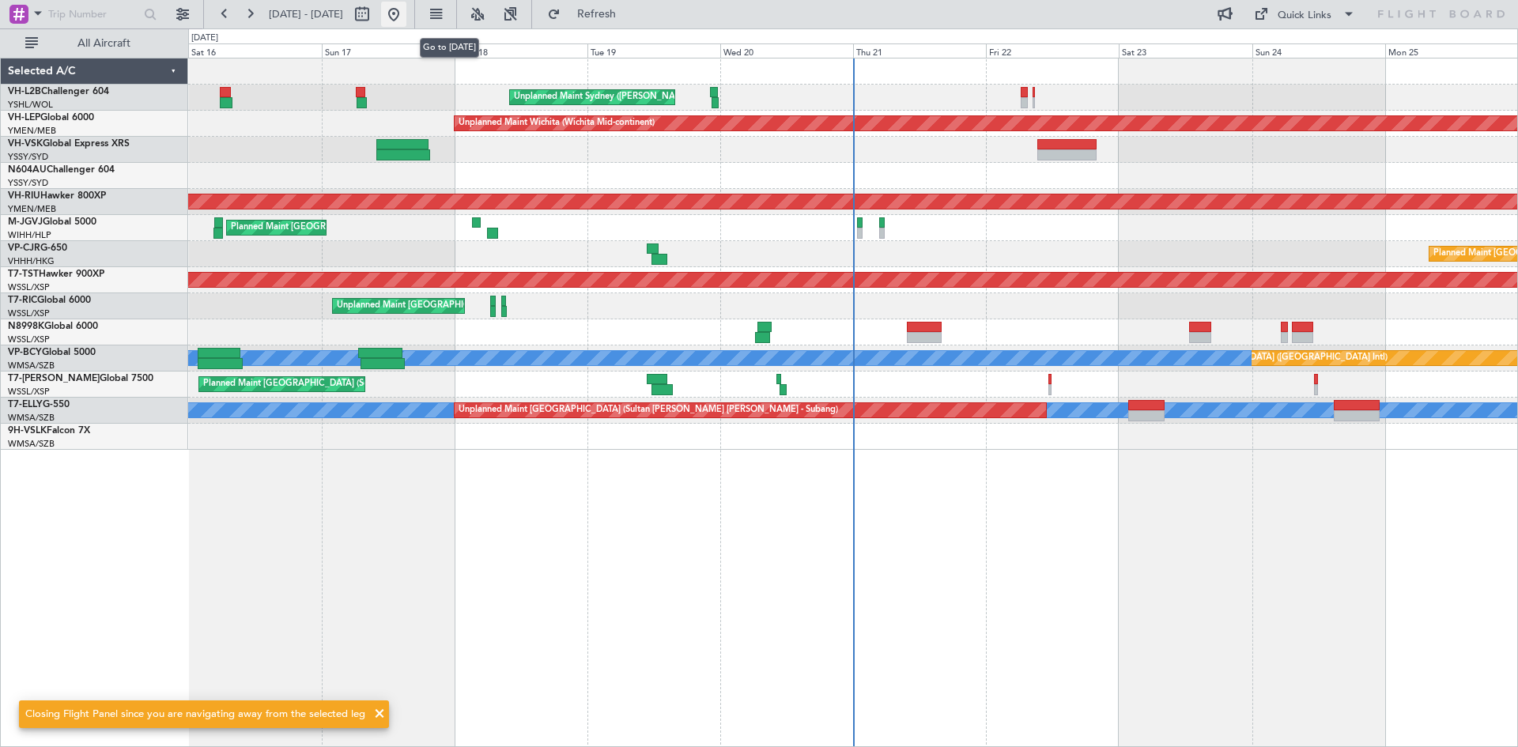
click at [406, 17] on button at bounding box center [393, 14] width 25 height 25
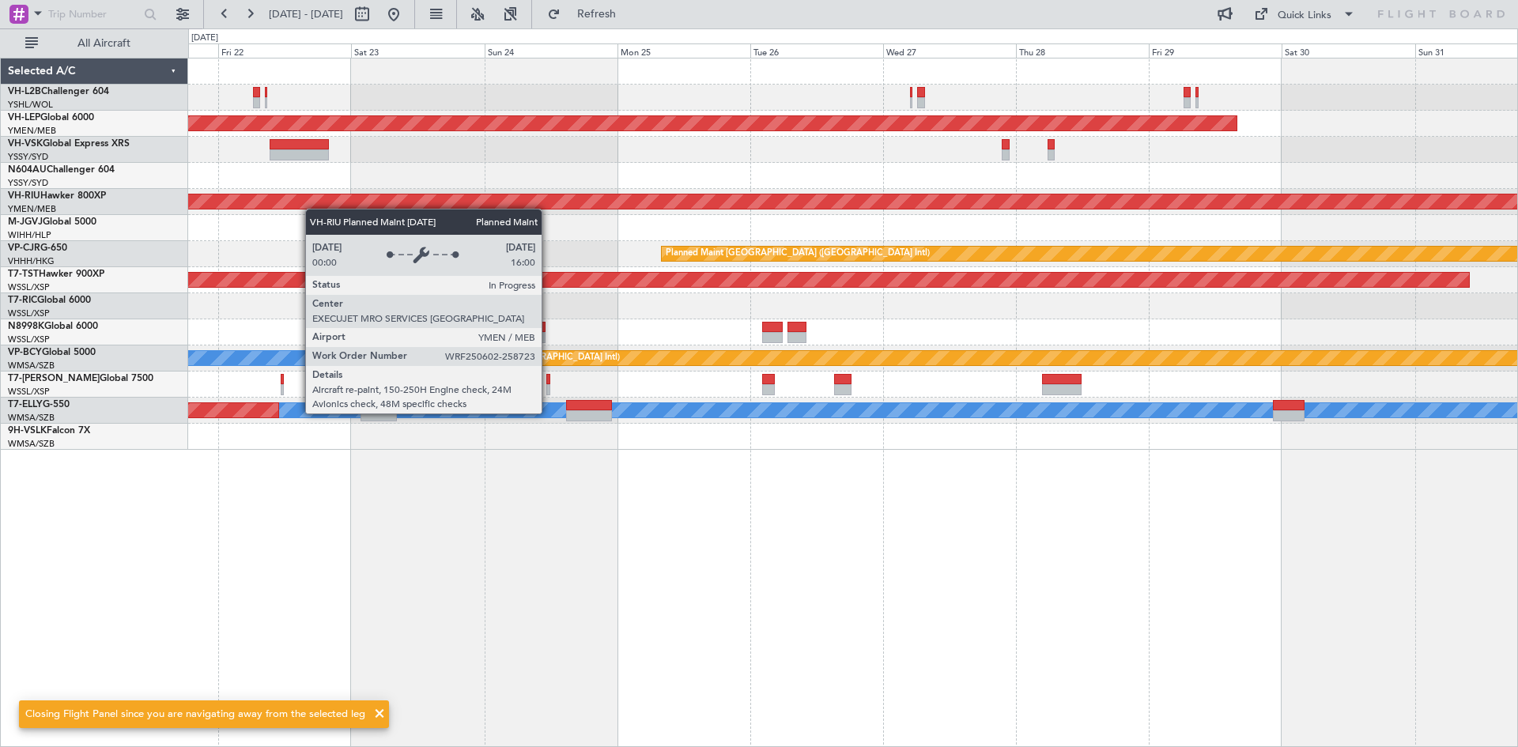
click at [310, 209] on div "Unplanned Maint Sydney ([PERSON_NAME] Intl) Unplanned Maint Wichita (Wichita Mi…" at bounding box center [852, 253] width 1329 height 391
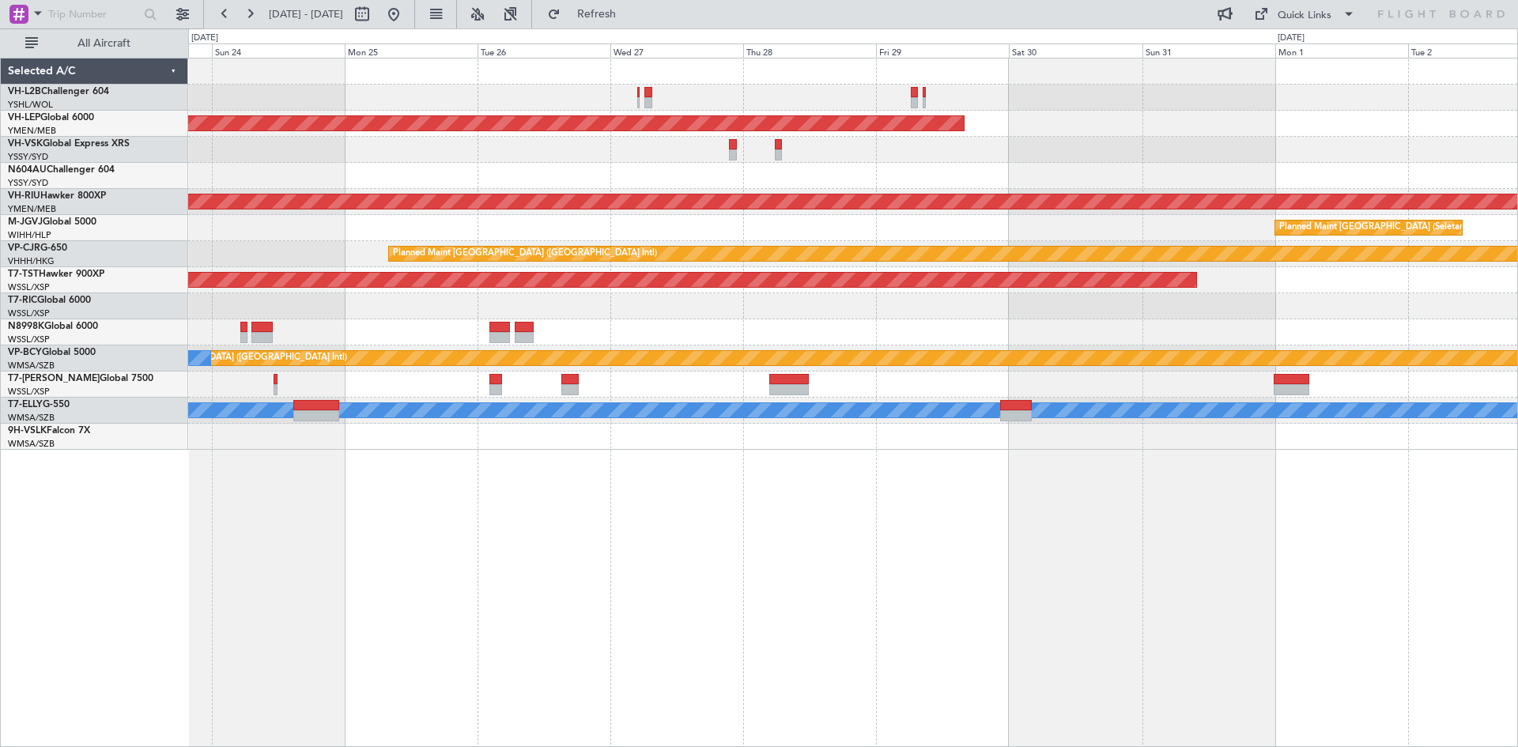
click at [472, 213] on div "Unplanned Maint Wichita (Wichita Mid-continent) Planned Maint [GEOGRAPHIC_DATA]…" at bounding box center [852, 253] width 1329 height 391
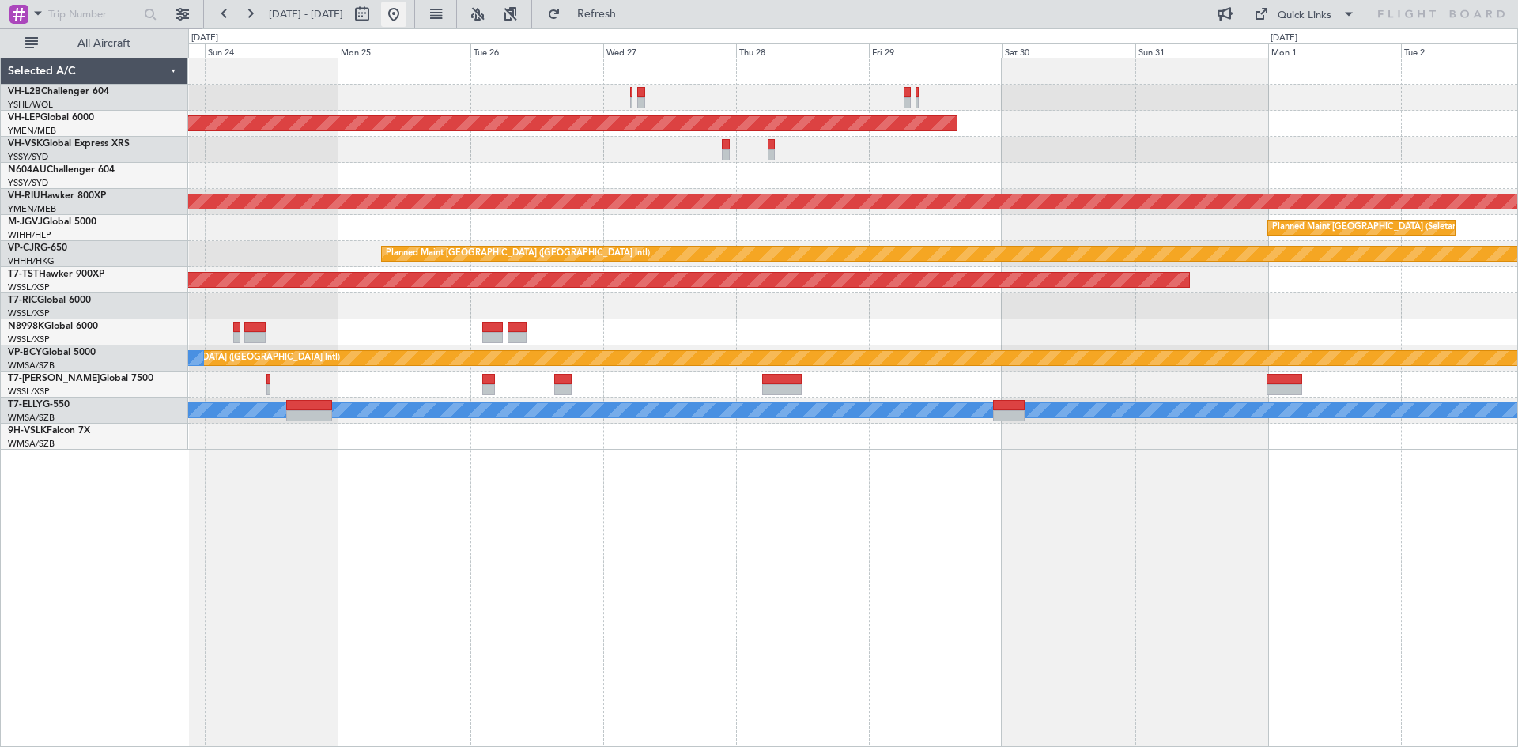
click at [406, 24] on button at bounding box center [393, 14] width 25 height 25
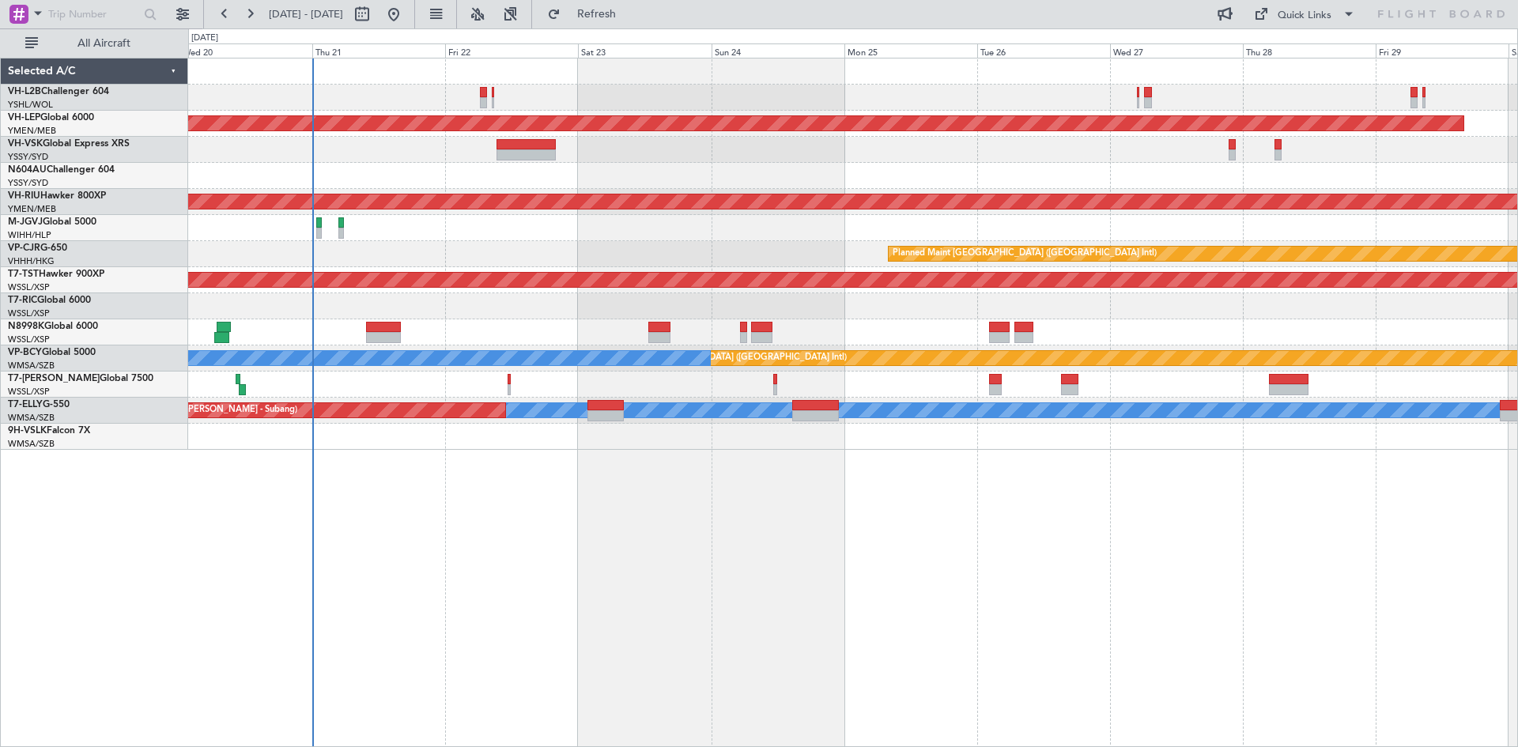
click at [424, 259] on div "Planned Maint [GEOGRAPHIC_DATA] ([GEOGRAPHIC_DATA] Intl)" at bounding box center [852, 254] width 1329 height 26
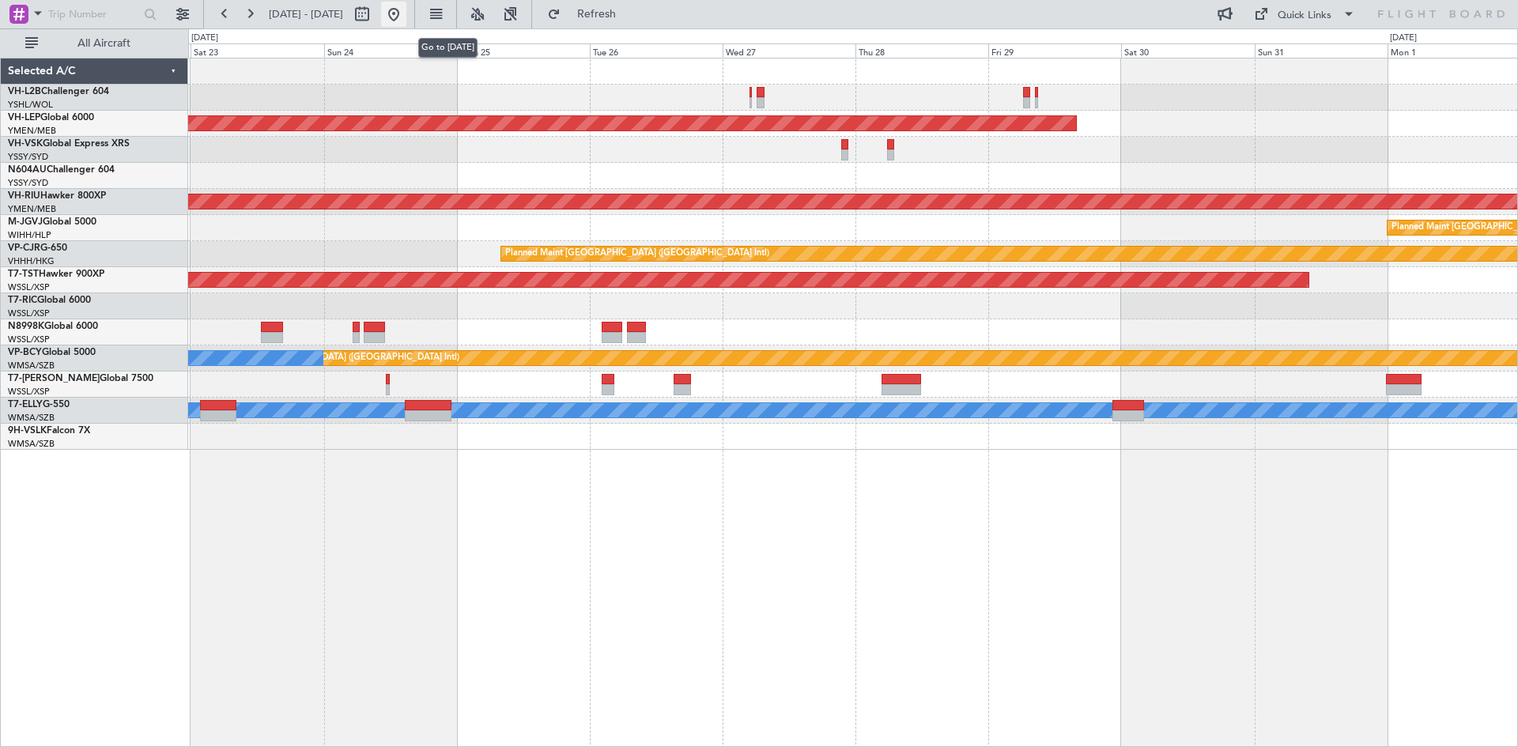
click at [406, 18] on button at bounding box center [393, 14] width 25 height 25
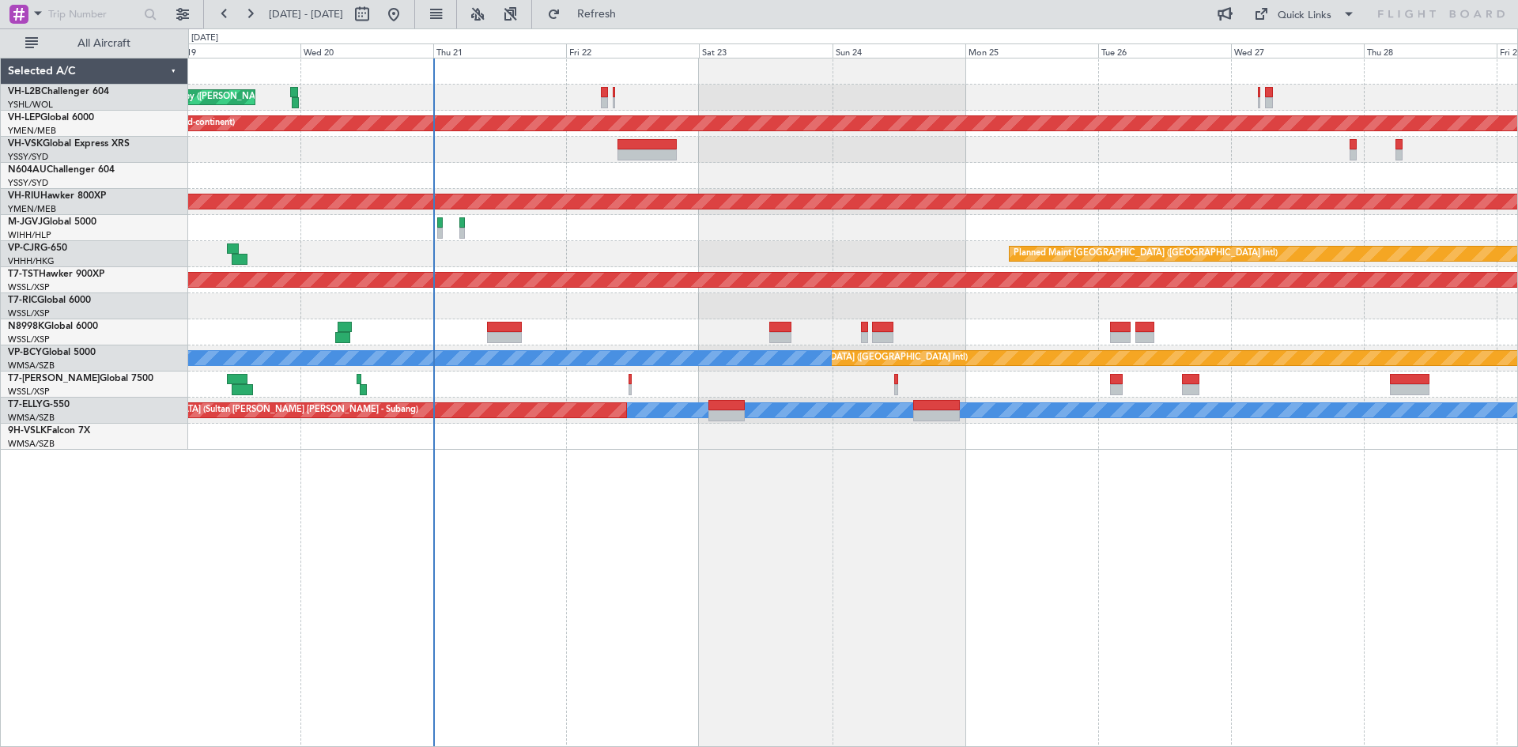
click at [741, 243] on div "Planned Maint [GEOGRAPHIC_DATA] ([GEOGRAPHIC_DATA] Intl)" at bounding box center [852, 254] width 1329 height 26
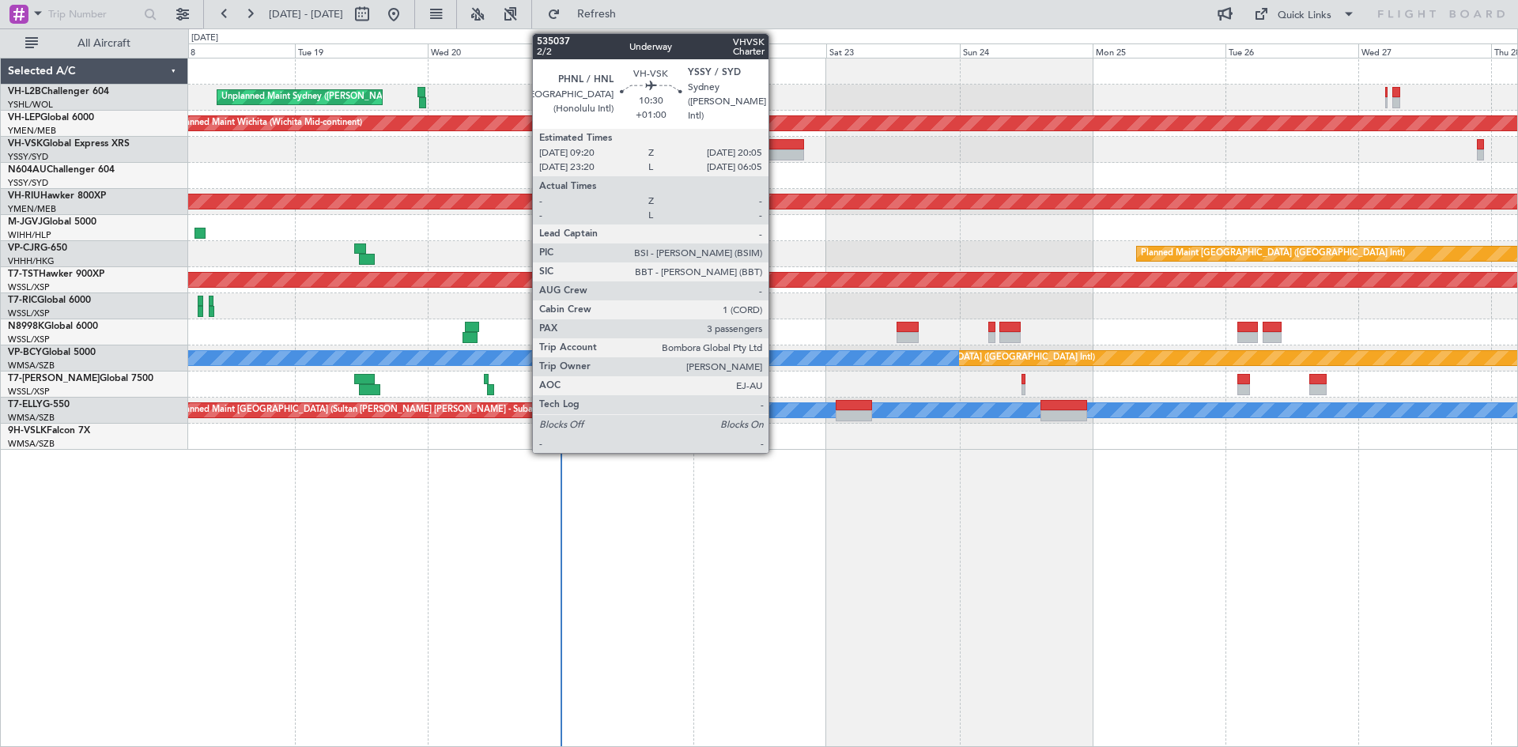
click at [775, 153] on div at bounding box center [775, 154] width 60 height 11
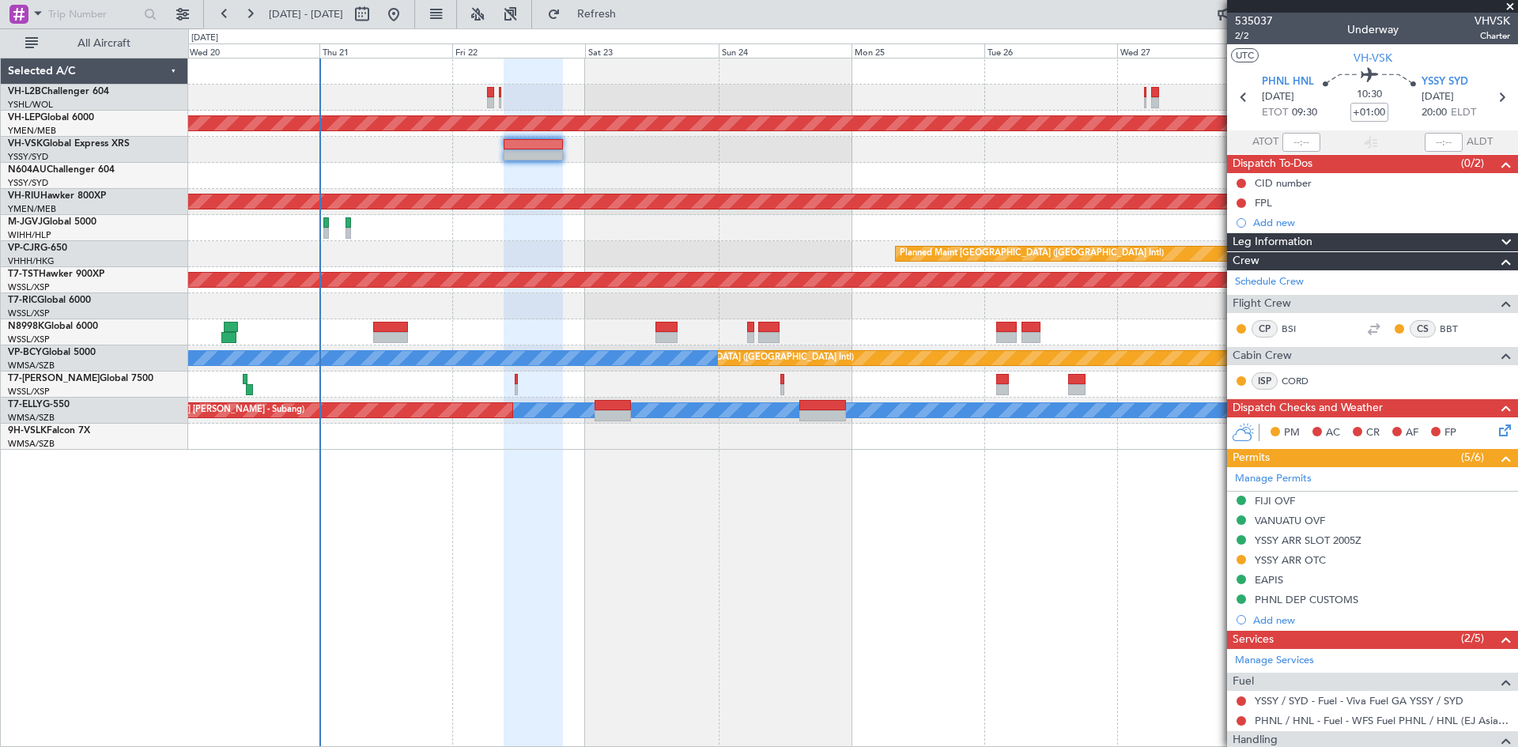
click at [875, 569] on div "Unplanned Maint Sydney ([PERSON_NAME] Intl) Unplanned Maint Wichita (Wichita Mi…" at bounding box center [853, 402] width 1330 height 689
